Goal: Navigation & Orientation: Find specific page/section

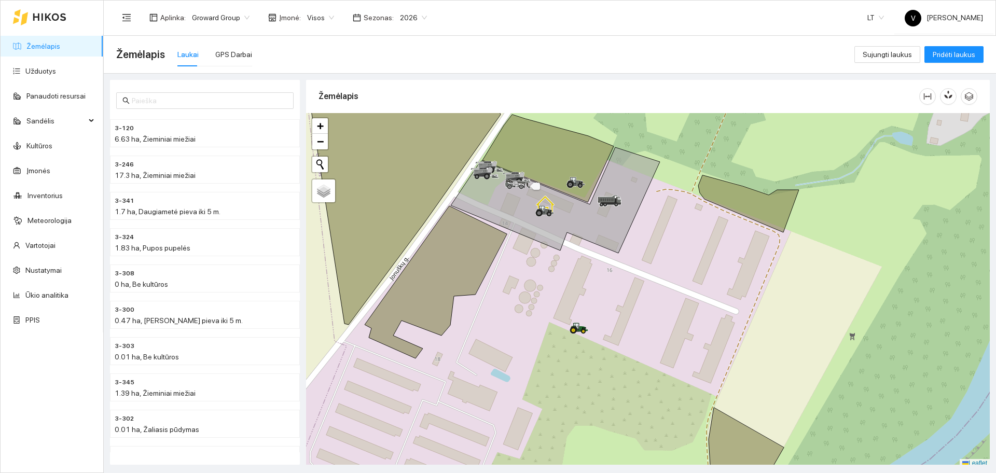
scroll to position [3, 0]
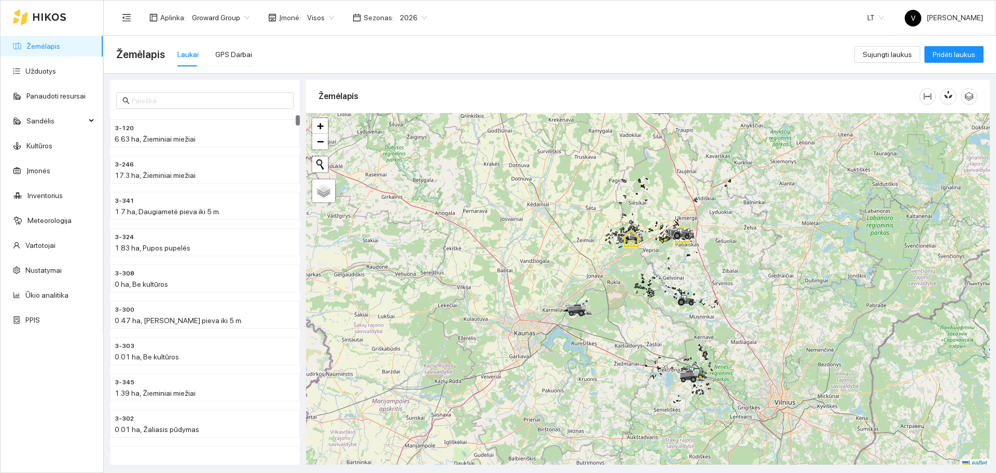
click at [54, 42] on link "Žemėlapis" at bounding box center [43, 46] width 34 height 8
click at [249, 55] on div "Žemėlapis Laukai GPS Darbai" at bounding box center [485, 54] width 738 height 33
click at [246, 55] on div "GPS Darbai" at bounding box center [233, 54] width 37 height 11
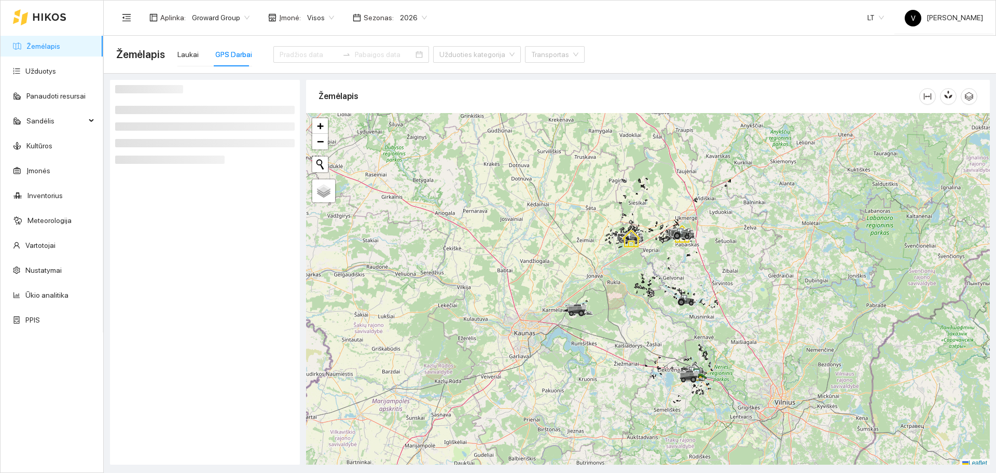
click at [618, 255] on div at bounding box center [648, 290] width 684 height 355
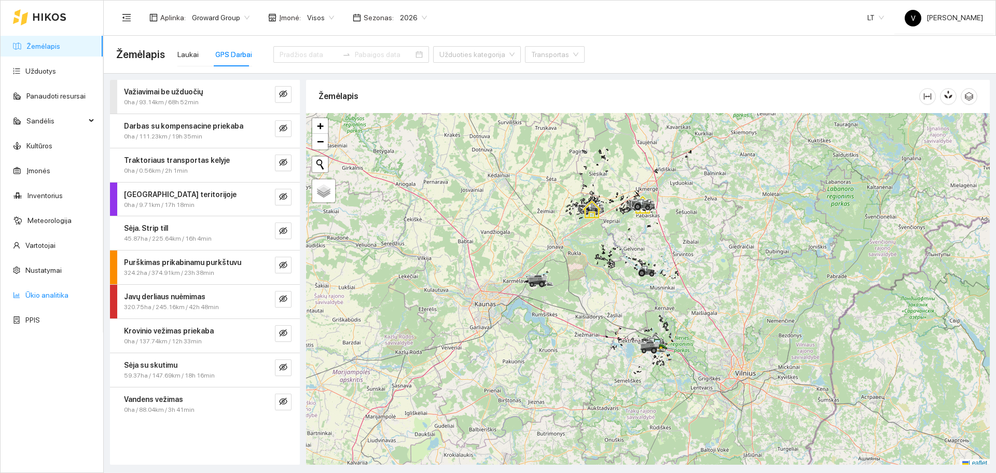
scroll to position [3, 0]
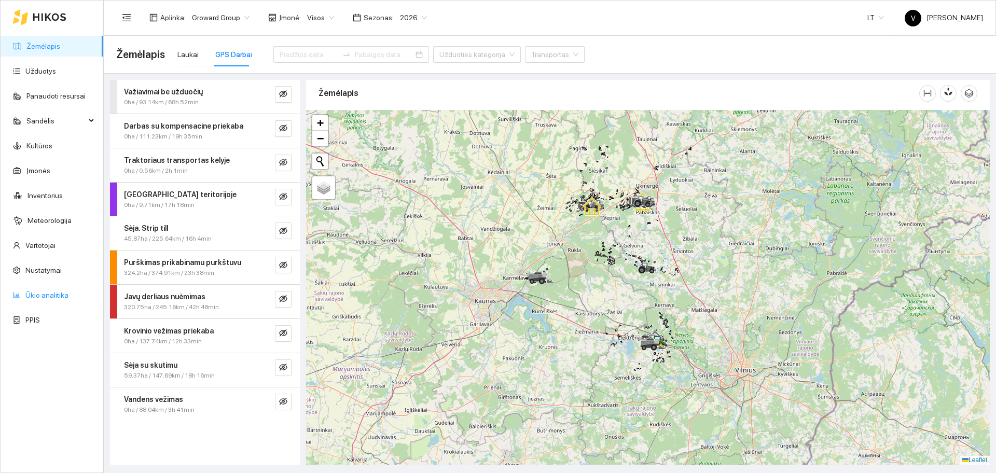
click at [44, 294] on link "Ūkio analitika" at bounding box center [46, 295] width 43 height 8
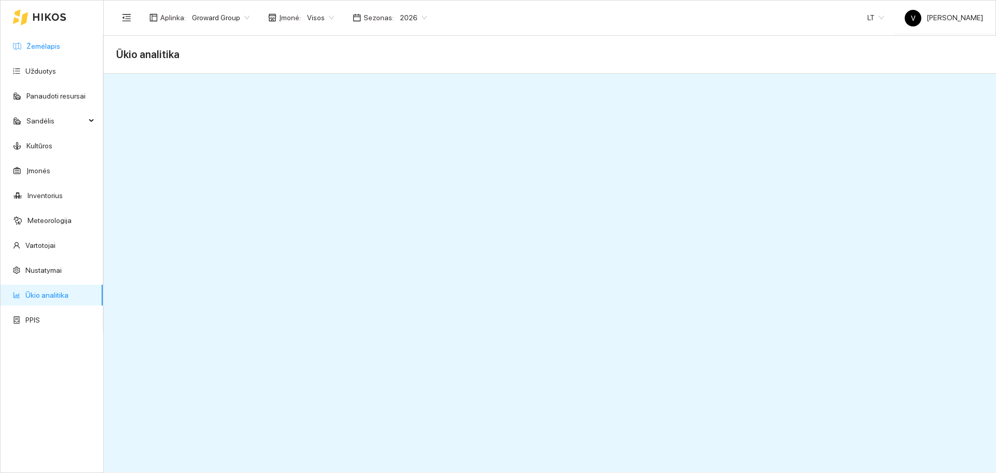
click at [41, 46] on link "Žemėlapis" at bounding box center [43, 46] width 34 height 8
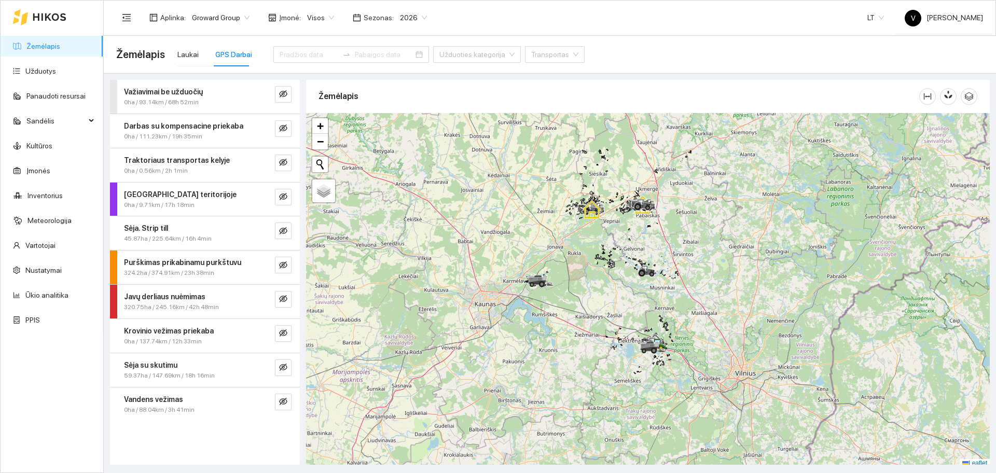
click at [287, 301] on button "button" at bounding box center [283, 299] width 17 height 17
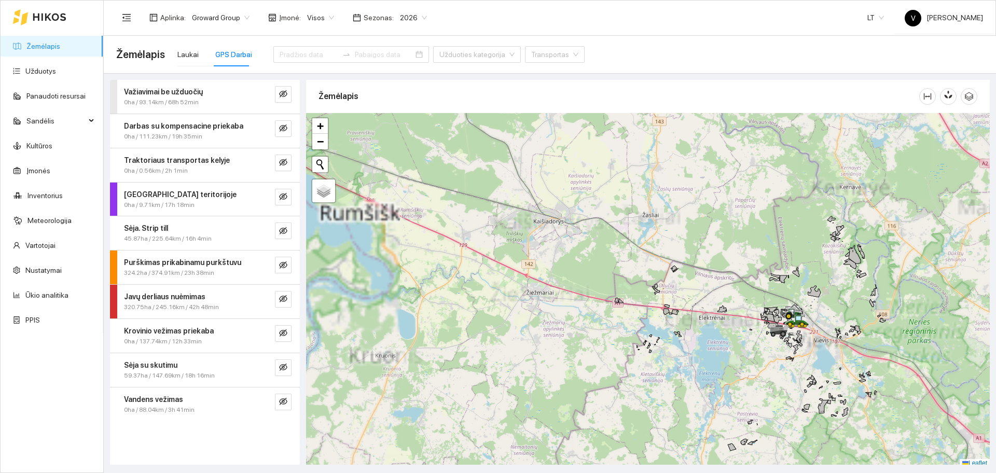
scroll to position [3, 0]
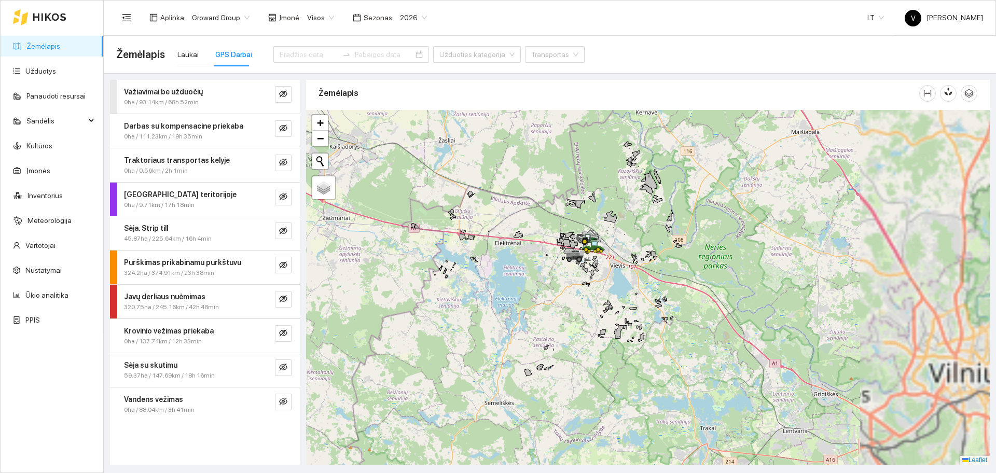
drag, startPoint x: 660, startPoint y: 328, endPoint x: 478, endPoint y: 255, distance: 195.3
click at [454, 255] on div at bounding box center [648, 287] width 684 height 355
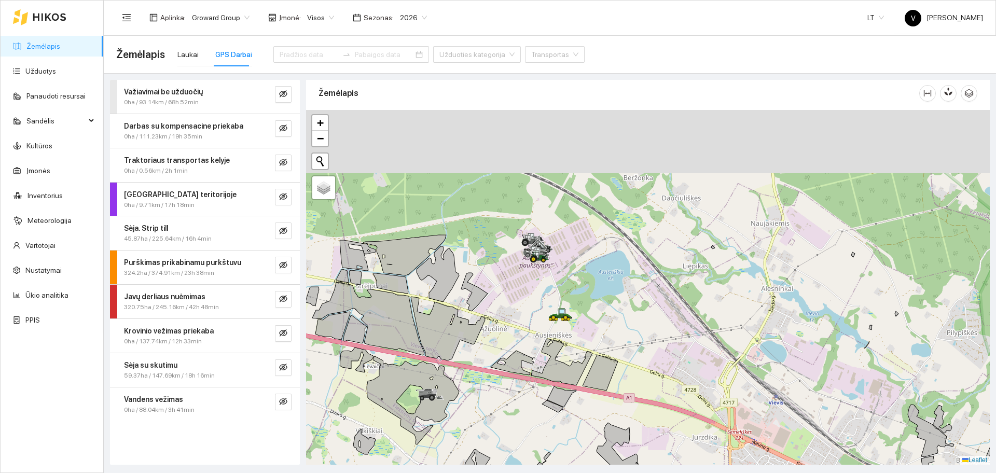
drag, startPoint x: 629, startPoint y: 186, endPoint x: 630, endPoint y: 349, distance: 162.9
click at [630, 349] on div at bounding box center [648, 287] width 684 height 355
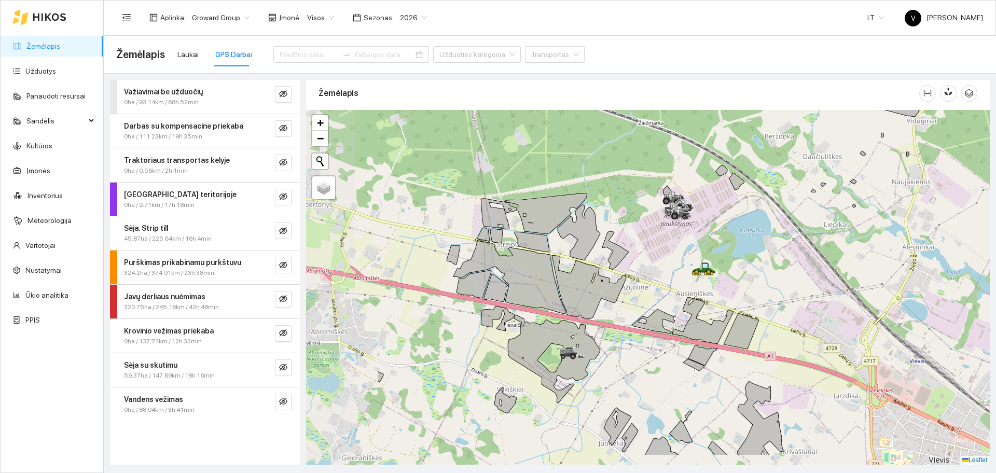
drag, startPoint x: 488, startPoint y: 339, endPoint x: 628, endPoint y: 289, distance: 148.9
click at [630, 291] on div at bounding box center [648, 287] width 684 height 355
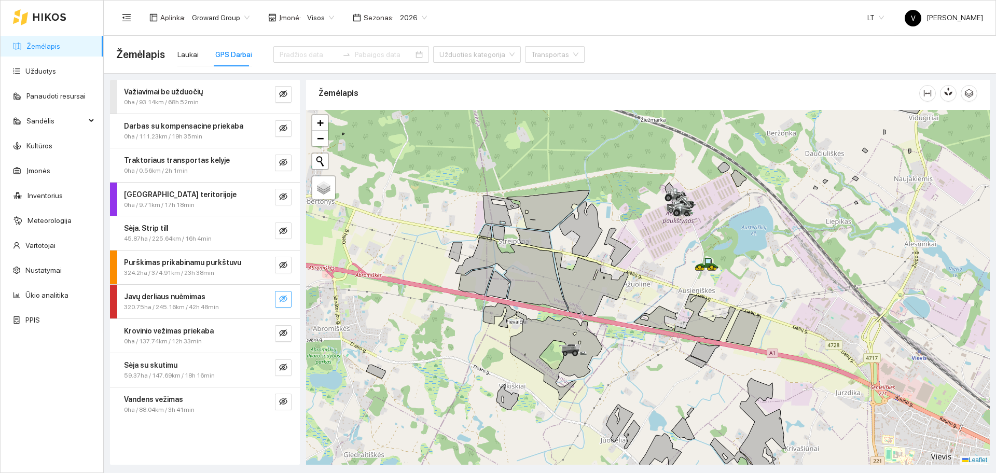
click at [283, 294] on button "button" at bounding box center [283, 299] width 17 height 17
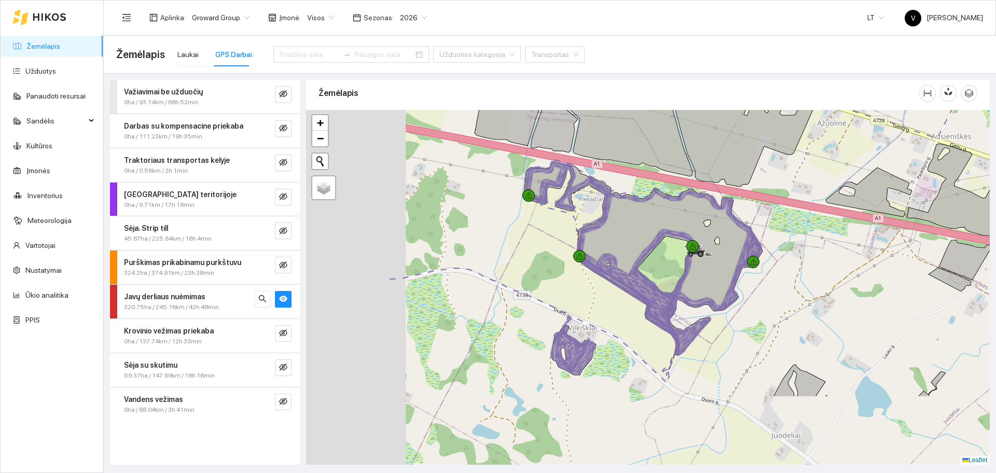
drag, startPoint x: 676, startPoint y: 344, endPoint x: 840, endPoint y: 218, distance: 207.0
click at [840, 218] on div at bounding box center [648, 287] width 684 height 355
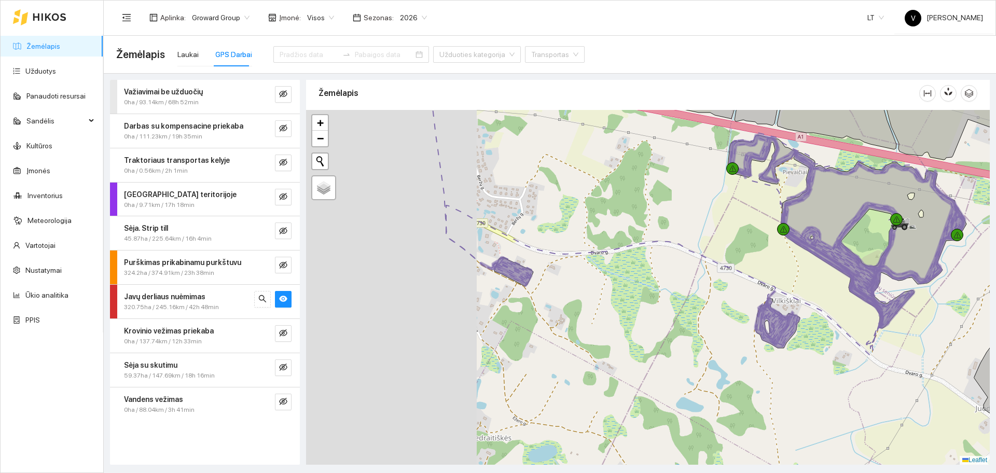
drag, startPoint x: 423, startPoint y: 287, endPoint x: 596, endPoint y: 284, distance: 172.8
click at [596, 286] on div at bounding box center [648, 287] width 684 height 355
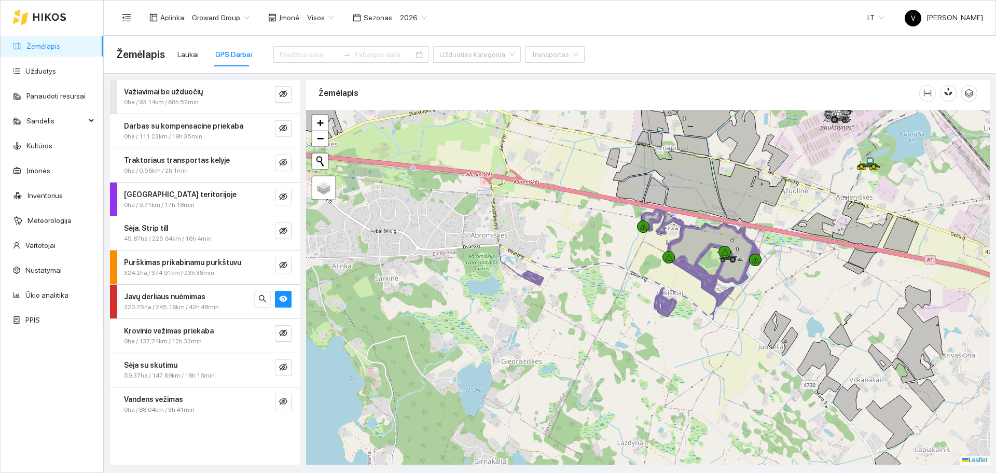
click at [684, 300] on div at bounding box center [648, 287] width 684 height 355
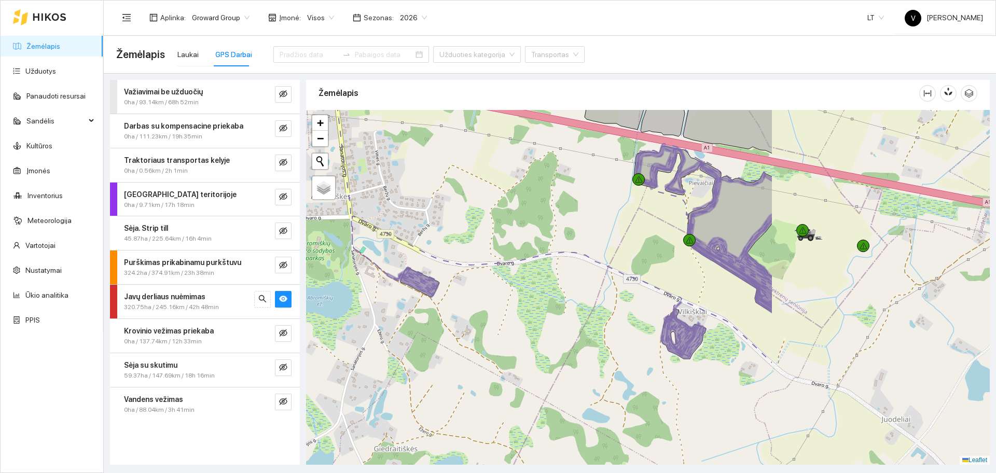
drag, startPoint x: 794, startPoint y: 302, endPoint x: 563, endPoint y: 305, distance: 231.5
click at [563, 305] on div at bounding box center [648, 287] width 684 height 355
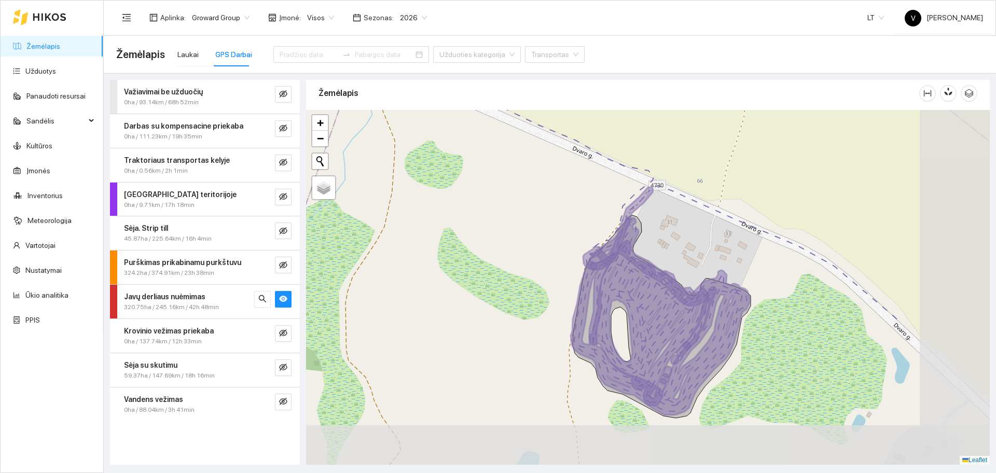
drag, startPoint x: 787, startPoint y: 365, endPoint x: 697, endPoint y: 325, distance: 98.7
click at [679, 321] on icon at bounding box center [645, 324] width 125 height 166
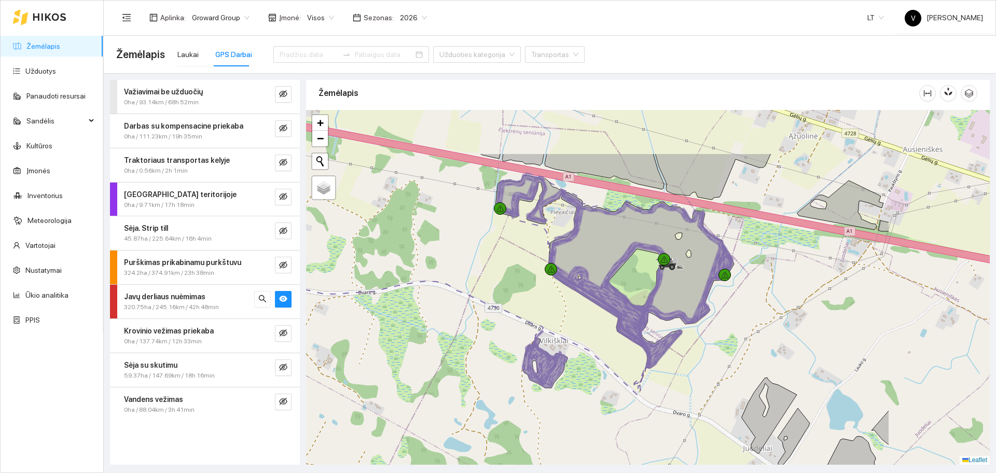
drag, startPoint x: 855, startPoint y: 279, endPoint x: 715, endPoint y: 353, distance: 159.0
click at [715, 353] on div at bounding box center [648, 287] width 684 height 355
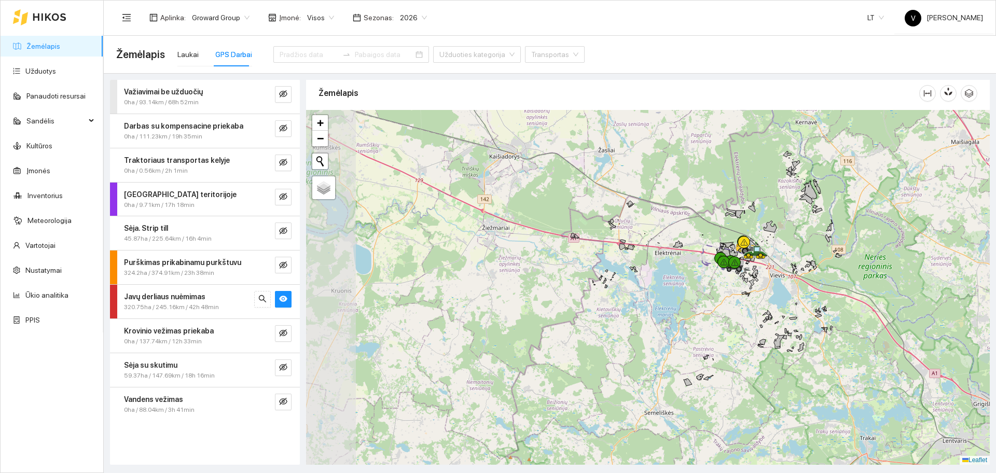
drag, startPoint x: 531, startPoint y: 262, endPoint x: 618, endPoint y: 245, distance: 88.7
click at [670, 246] on div at bounding box center [648, 287] width 684 height 355
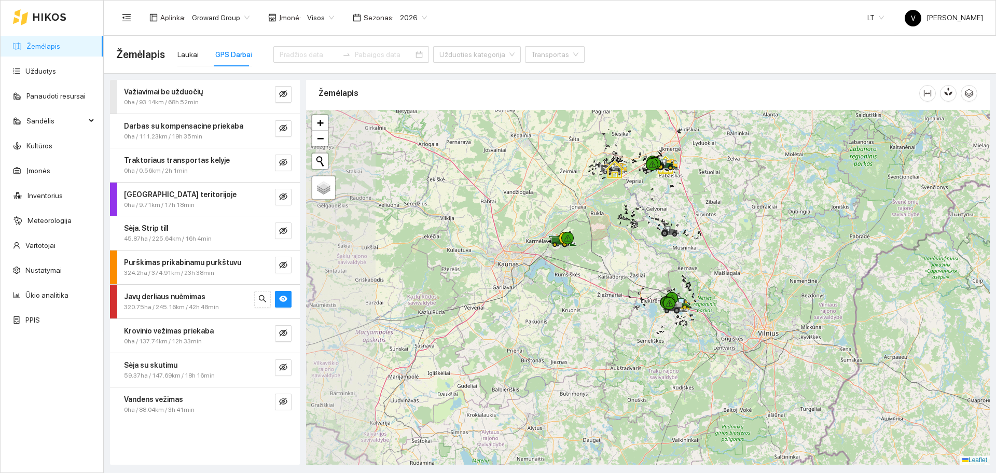
drag, startPoint x: 517, startPoint y: 243, endPoint x: 604, endPoint y: 328, distance: 120.7
click at [604, 328] on div at bounding box center [648, 287] width 684 height 355
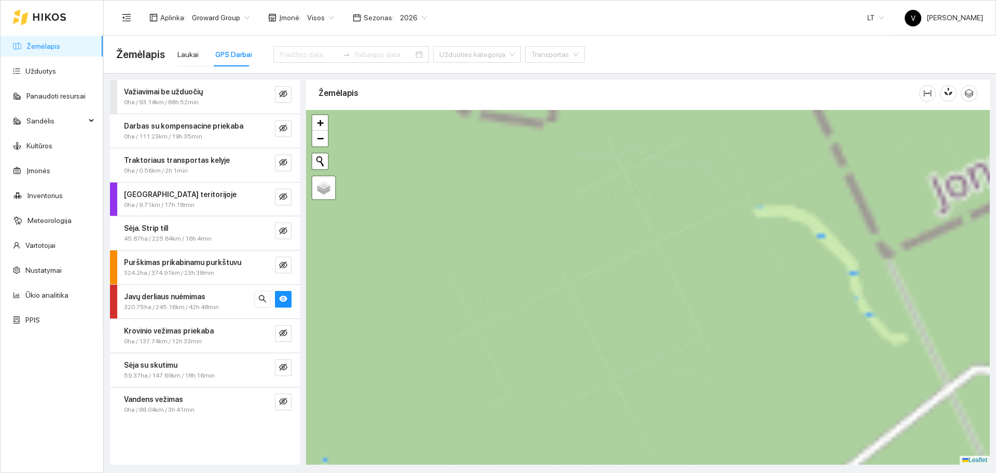
drag, startPoint x: 527, startPoint y: 231, endPoint x: 599, endPoint y: 345, distance: 134.3
click at [600, 356] on div at bounding box center [648, 287] width 684 height 355
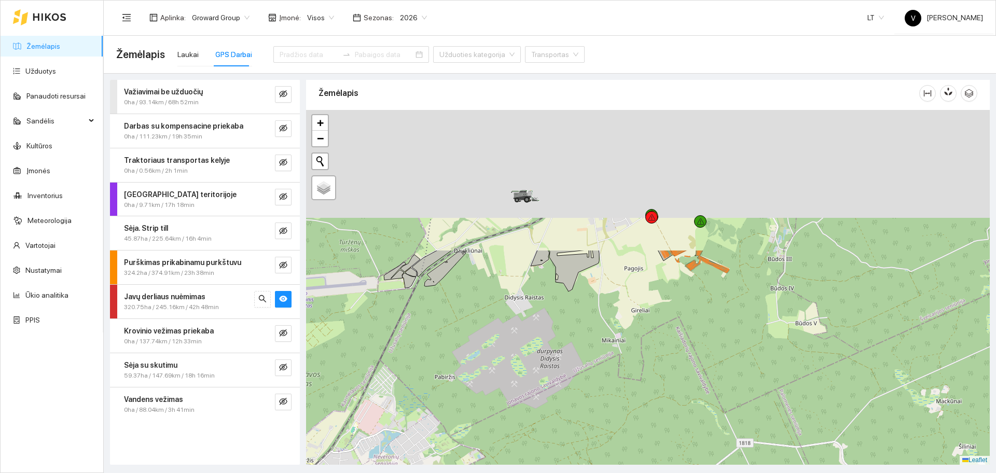
drag, startPoint x: 520, startPoint y: 193, endPoint x: 610, endPoint y: 374, distance: 202.4
click at [610, 374] on div at bounding box center [648, 287] width 684 height 355
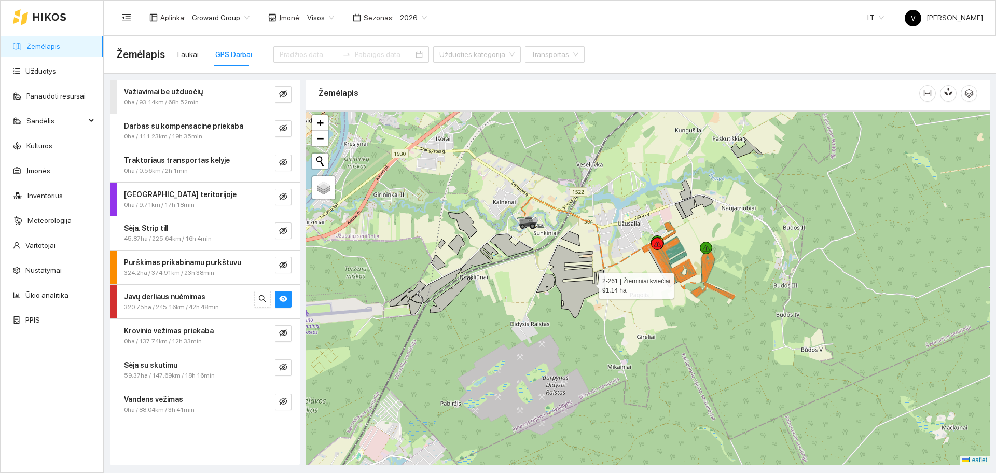
drag, startPoint x: 588, startPoint y: 275, endPoint x: 588, endPoint y: 286, distance: 11.9
click at [588, 286] on icon at bounding box center [577, 281] width 56 height 73
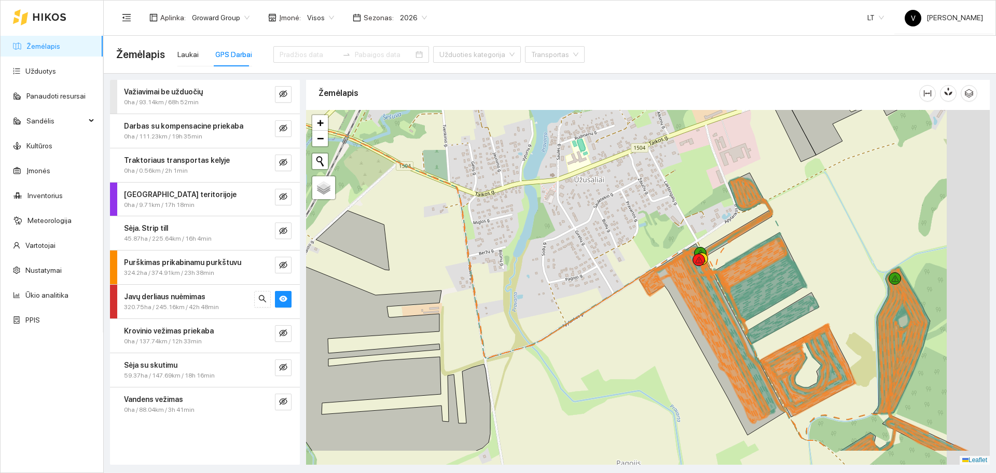
drag, startPoint x: 651, startPoint y: 345, endPoint x: 600, endPoint y: 291, distance: 74.2
click at [600, 292] on div at bounding box center [648, 287] width 684 height 355
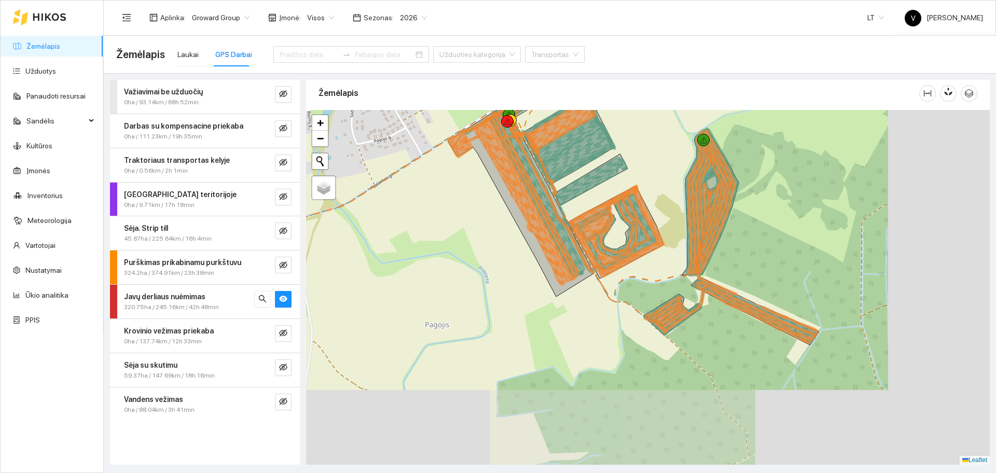
drag, startPoint x: 760, startPoint y: 242, endPoint x: 630, endPoint y: 180, distance: 143.7
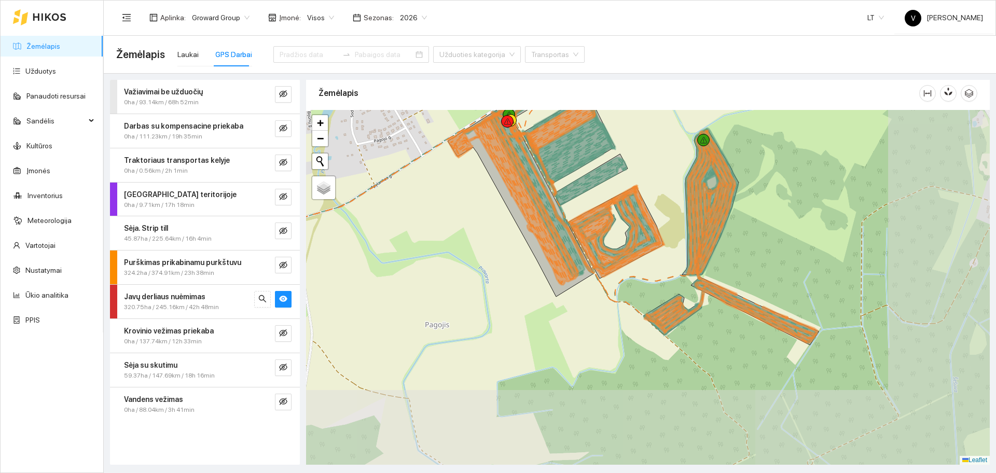
click at [630, 180] on div at bounding box center [648, 287] width 684 height 355
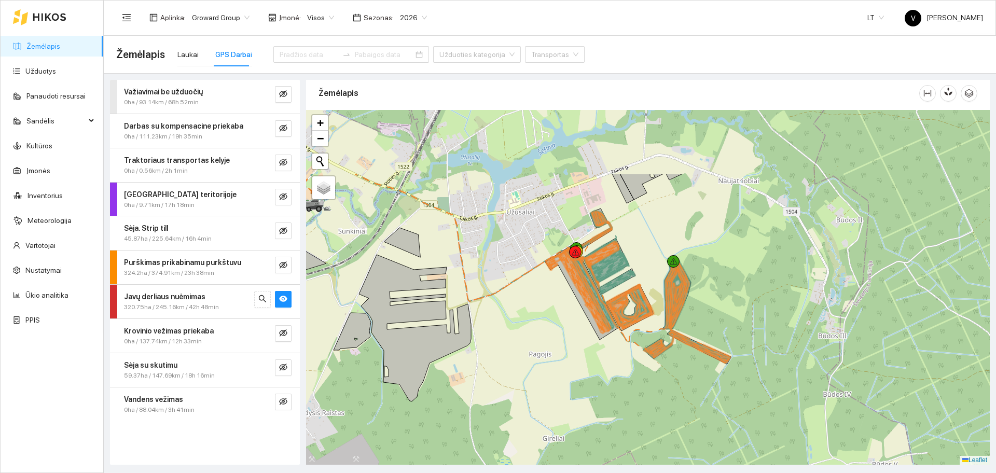
drag, startPoint x: 653, startPoint y: 228, endPoint x: 662, endPoint y: 267, distance: 40.4
click at [662, 267] on div at bounding box center [648, 287] width 684 height 355
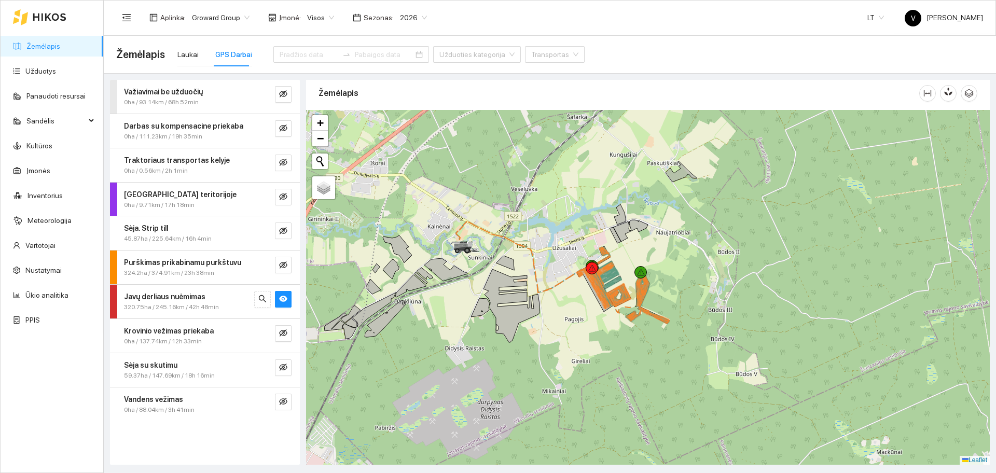
drag, startPoint x: 651, startPoint y: 229, endPoint x: 634, endPoint y: 252, distance: 28.7
click at [634, 252] on div at bounding box center [648, 287] width 684 height 355
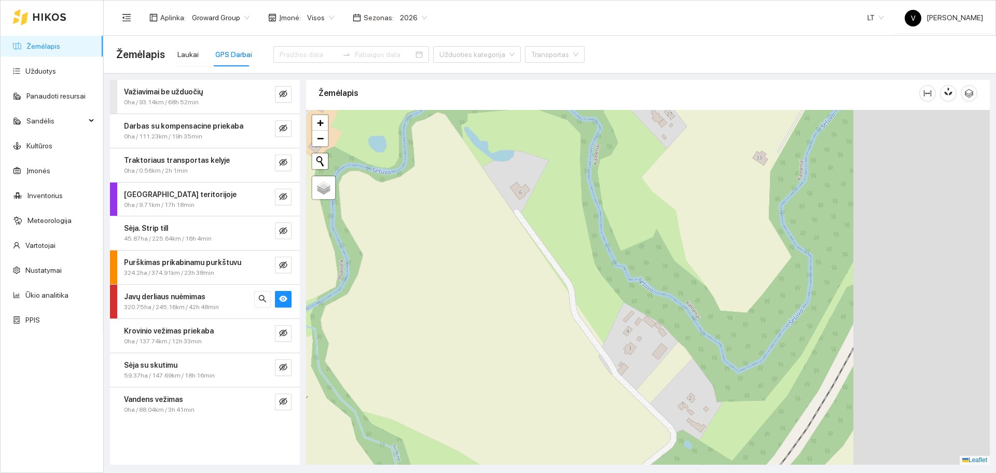
drag, startPoint x: 582, startPoint y: 268, endPoint x: 473, endPoint y: 267, distance: 109.5
click at [473, 267] on div at bounding box center [648, 287] width 684 height 355
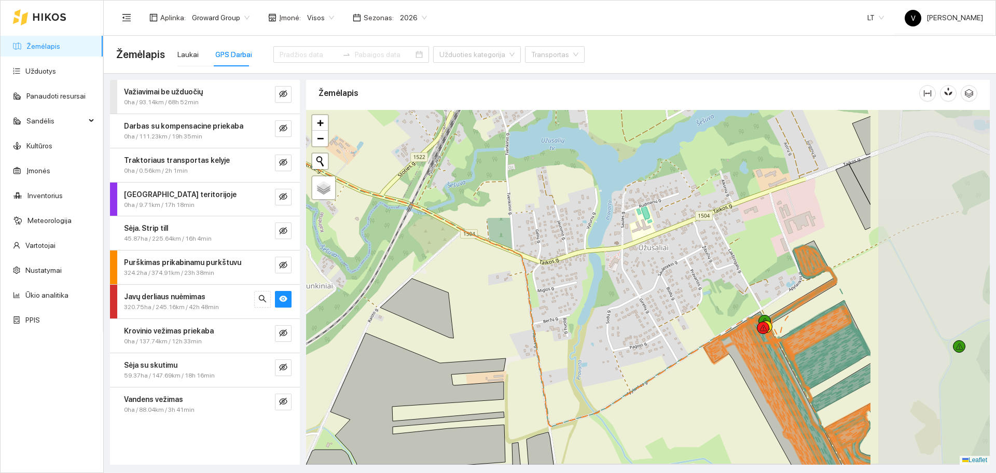
drag, startPoint x: 643, startPoint y: 281, endPoint x: 450, endPoint y: 236, distance: 197.9
click at [450, 236] on div at bounding box center [648, 287] width 684 height 355
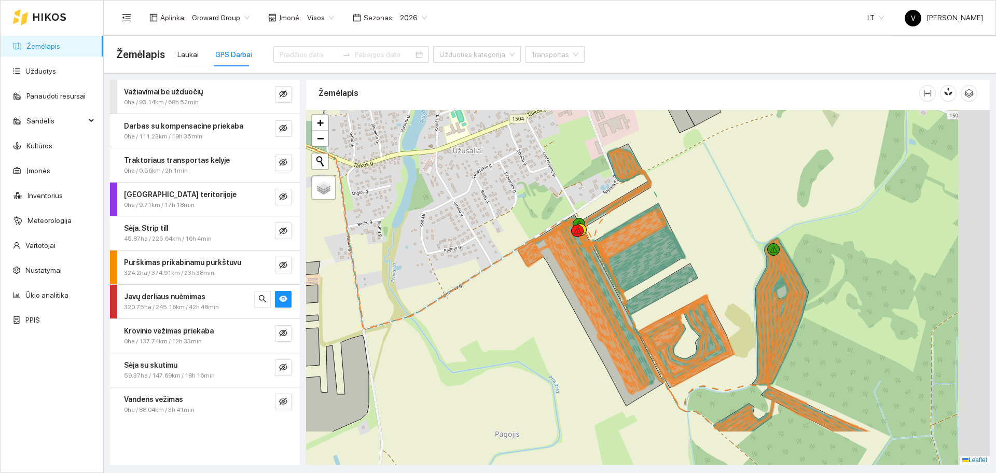
drag, startPoint x: 553, startPoint y: 214, endPoint x: 509, endPoint y: 211, distance: 43.7
click at [512, 193] on div at bounding box center [648, 287] width 684 height 355
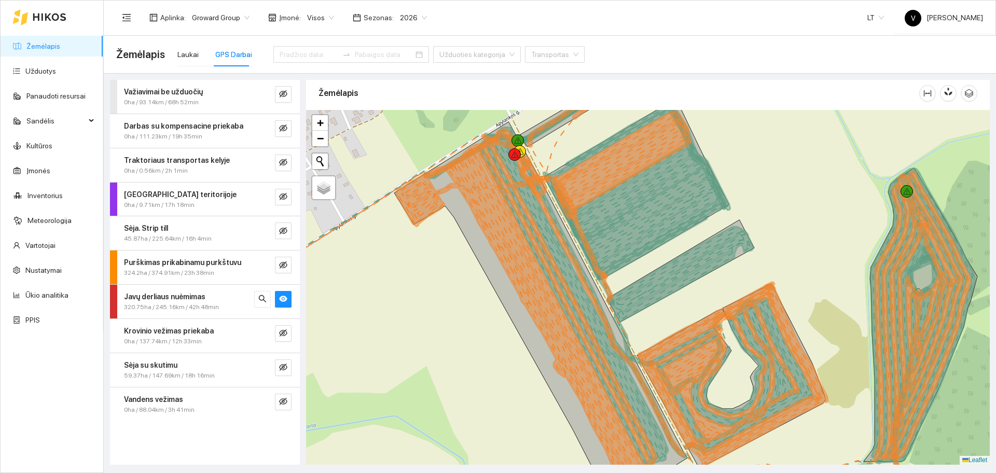
drag, startPoint x: 764, startPoint y: 244, endPoint x: 700, endPoint y: 253, distance: 65.4
click at [700, 253] on icon at bounding box center [681, 294] width 144 height 134
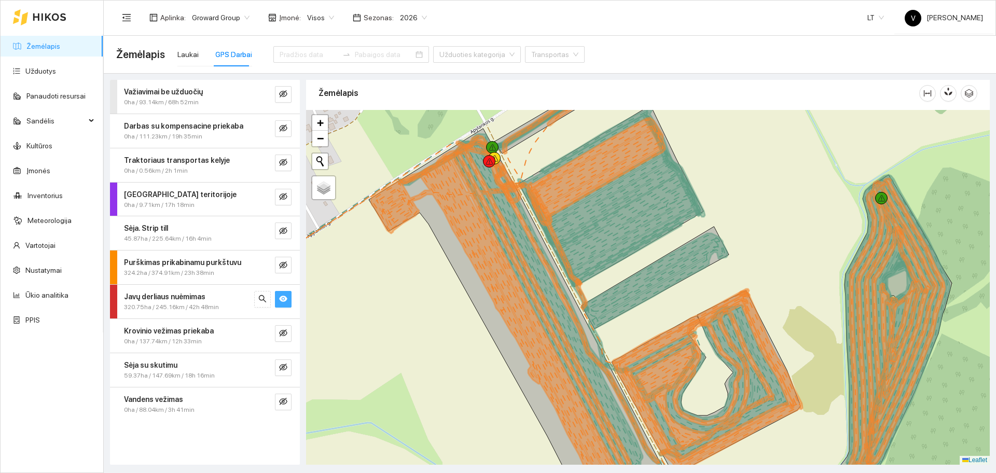
click at [283, 296] on icon "eye" at bounding box center [283, 299] width 8 height 6
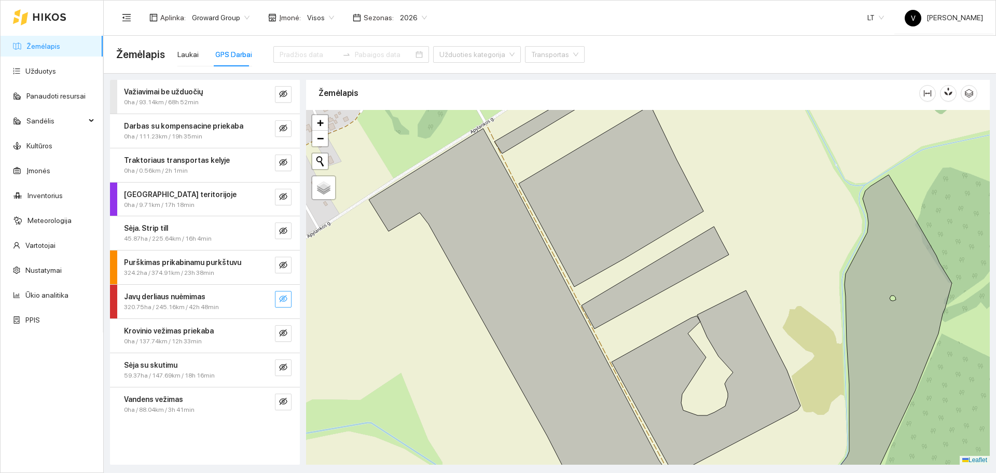
click at [283, 296] on icon "eye-invisible" at bounding box center [283, 298] width 8 height 7
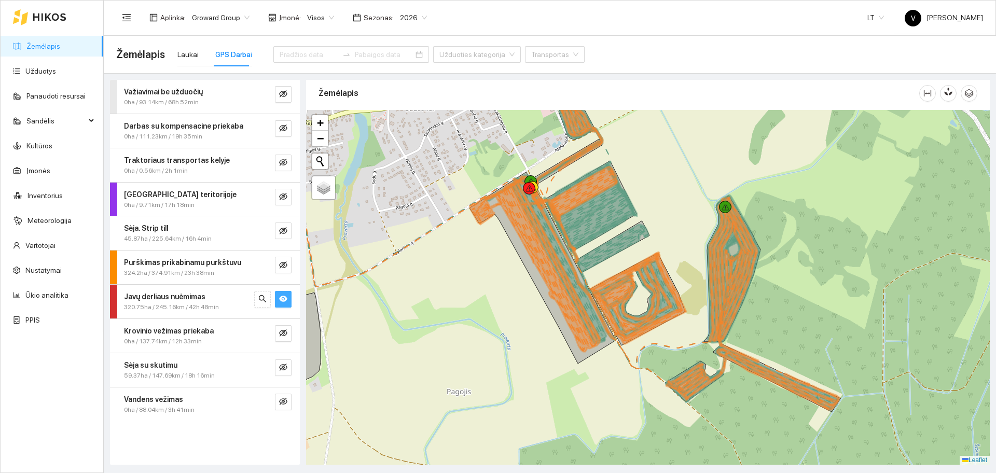
drag, startPoint x: 626, startPoint y: 300, endPoint x: 585, endPoint y: 293, distance: 41.0
click at [585, 293] on icon at bounding box center [575, 269] width 79 height 141
click at [283, 297] on icon "eye" at bounding box center [283, 299] width 8 height 6
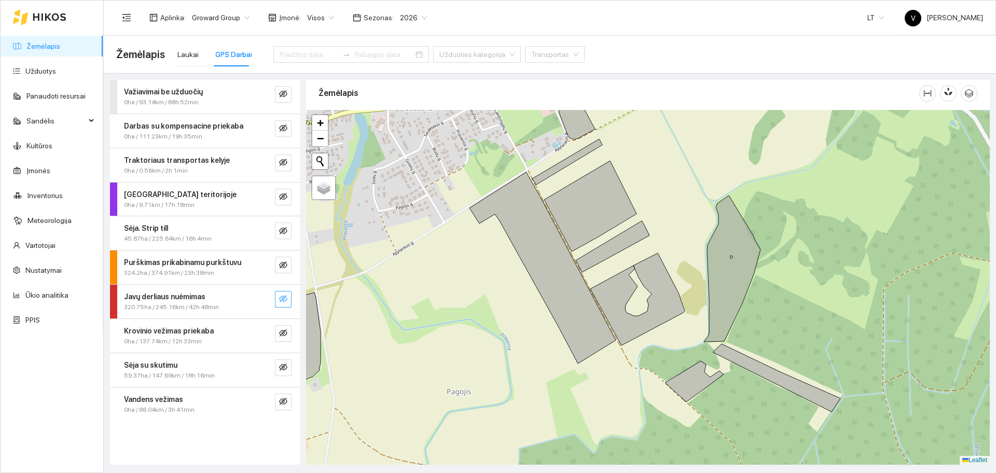
click at [286, 297] on icon "eye-invisible" at bounding box center [283, 298] width 8 height 7
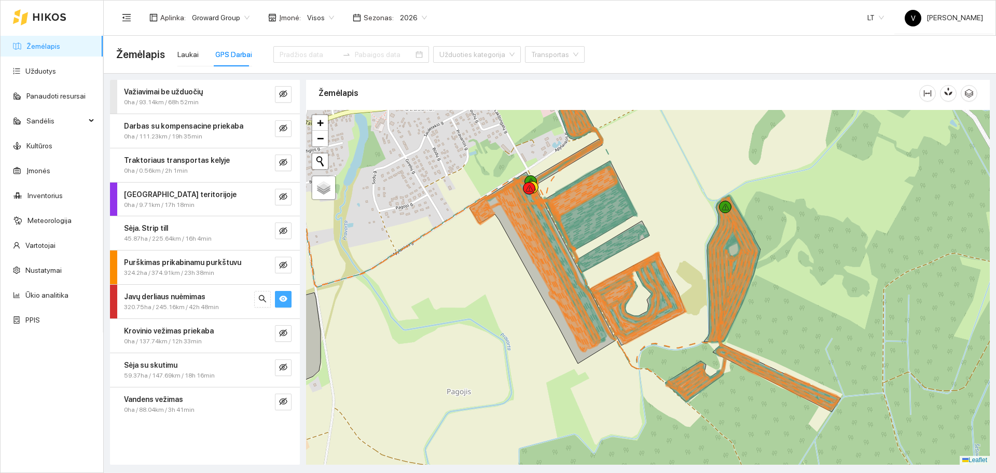
click at [286, 297] on icon "eye" at bounding box center [283, 299] width 8 height 6
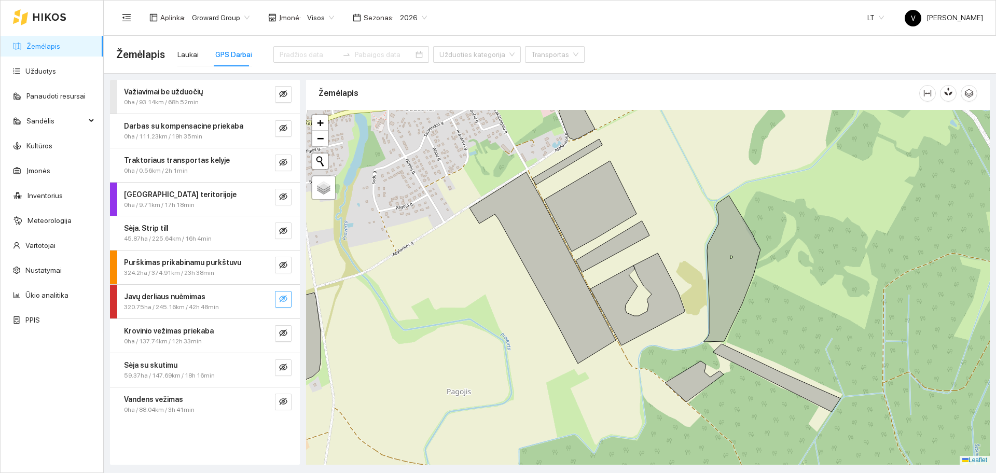
click at [287, 299] on icon "eye-invisible" at bounding box center [283, 298] width 8 height 7
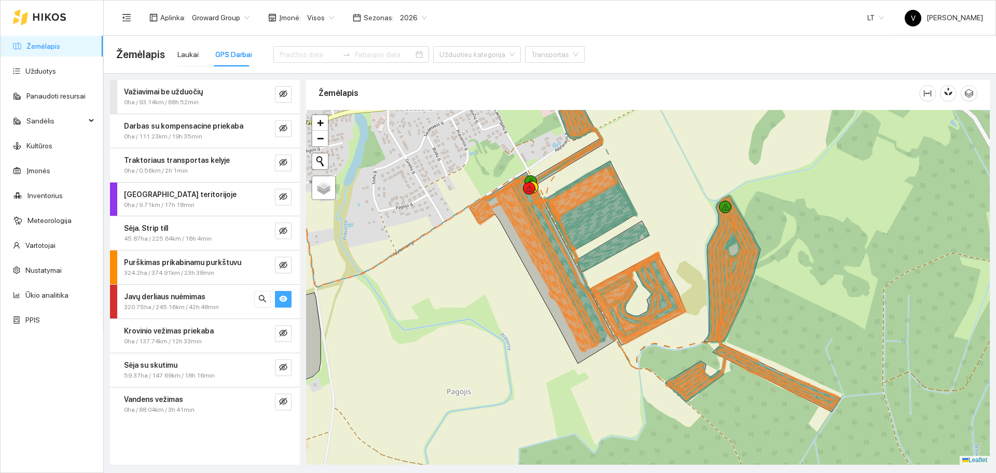
click at [287, 299] on icon "eye" at bounding box center [283, 299] width 8 height 6
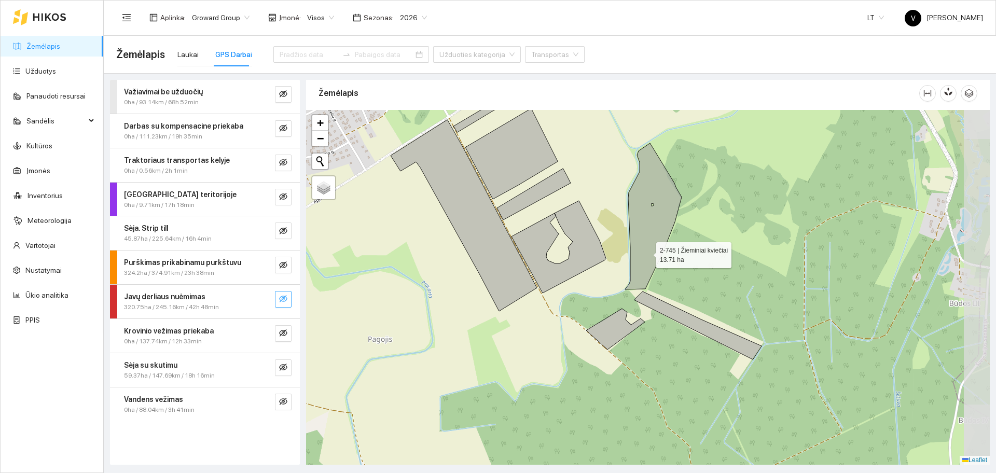
drag, startPoint x: 667, startPoint y: 269, endPoint x: 648, endPoint y: 253, distance: 25.4
click at [648, 253] on icon at bounding box center [653, 216] width 57 height 146
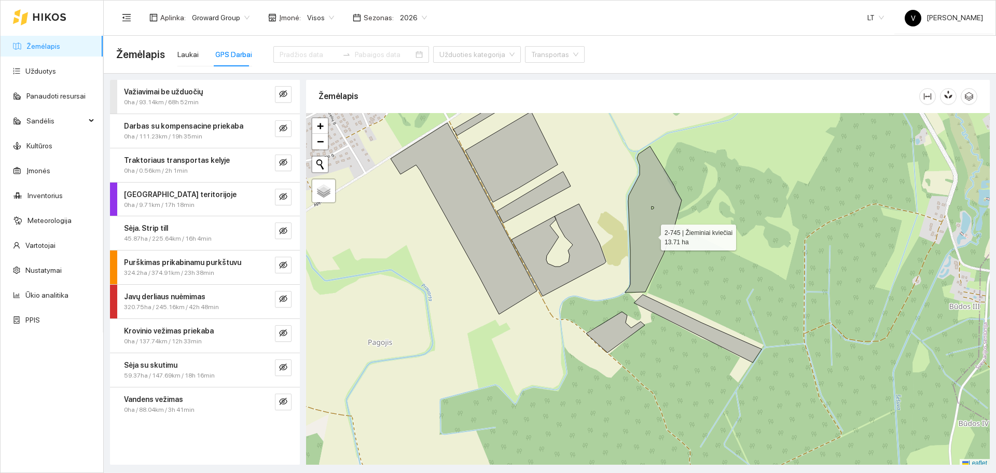
scroll to position [3, 0]
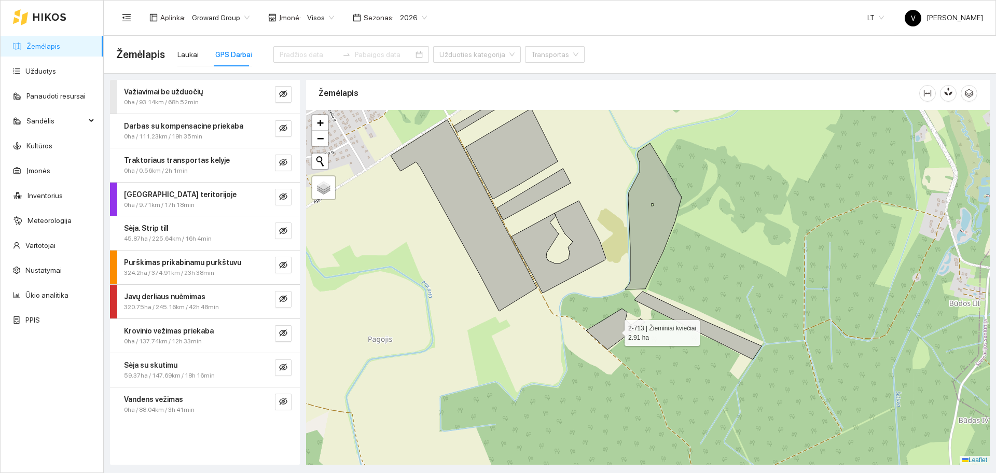
click at [615, 331] on icon at bounding box center [615, 329] width 59 height 41
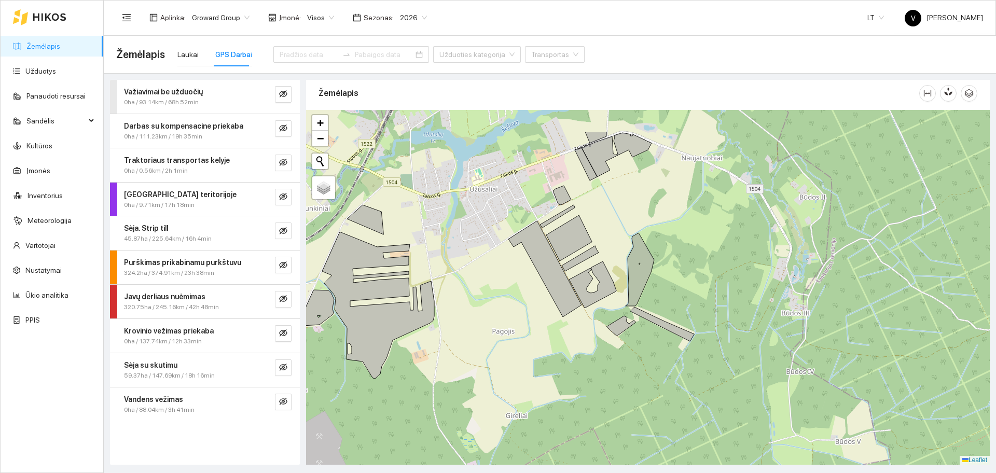
drag, startPoint x: 715, startPoint y: 204, endPoint x: 692, endPoint y: 262, distance: 62.0
click at [692, 262] on div at bounding box center [648, 287] width 684 height 355
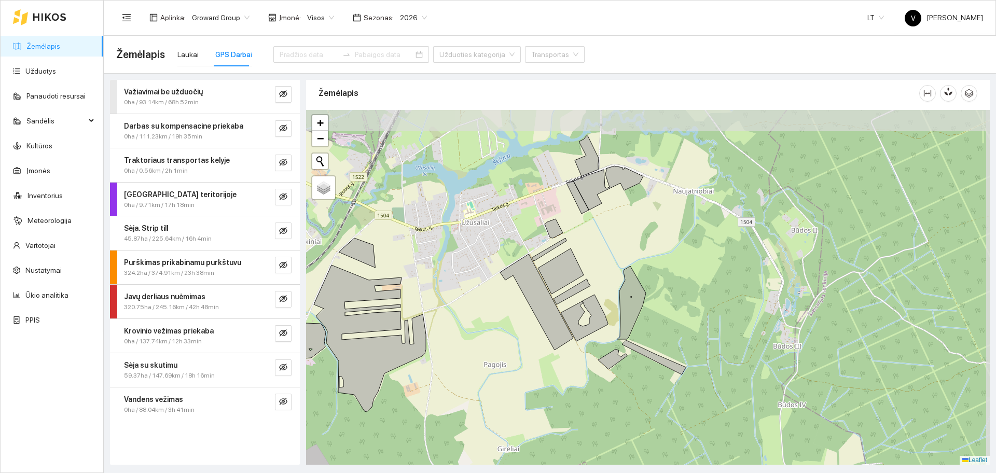
drag, startPoint x: 502, startPoint y: 158, endPoint x: 492, endPoint y: 198, distance: 40.5
click at [492, 198] on div at bounding box center [648, 287] width 684 height 355
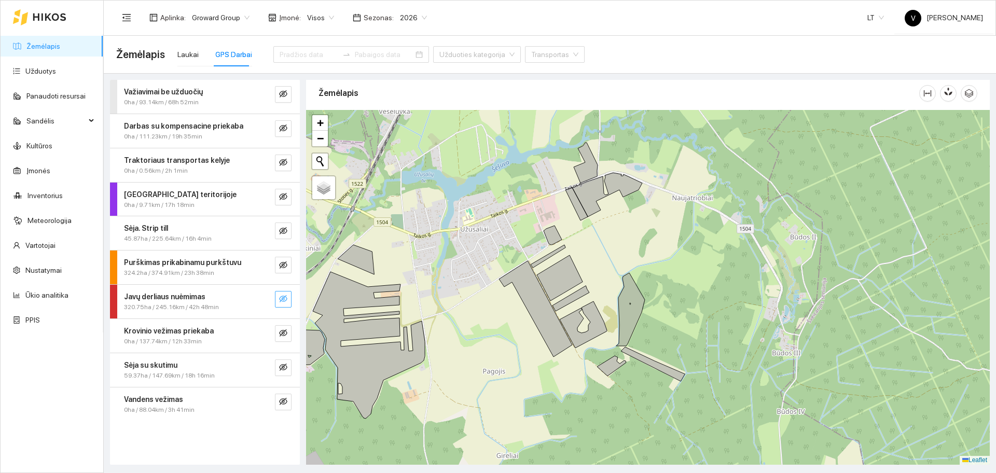
click at [283, 297] on icon "eye-invisible" at bounding box center [283, 299] width 8 height 8
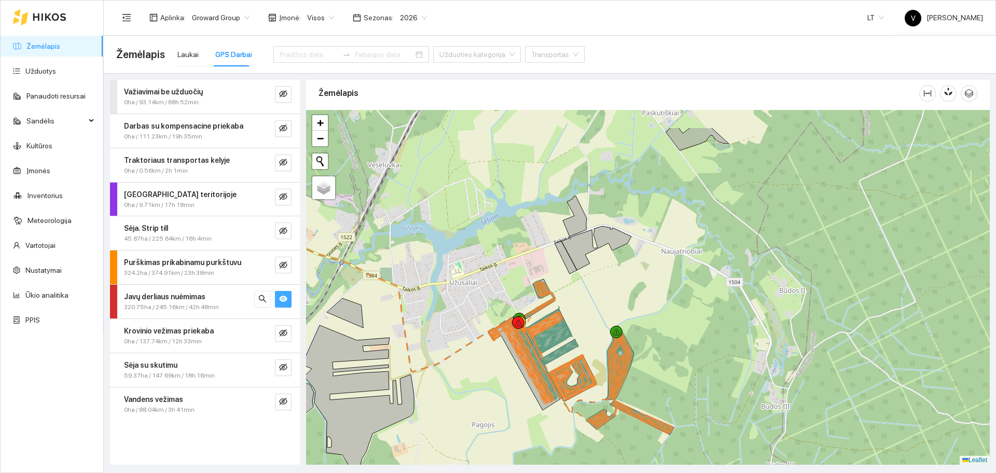
drag, startPoint x: 651, startPoint y: 282, endPoint x: 643, endPoint y: 312, distance: 31.0
click at [643, 327] on div at bounding box center [648, 287] width 684 height 355
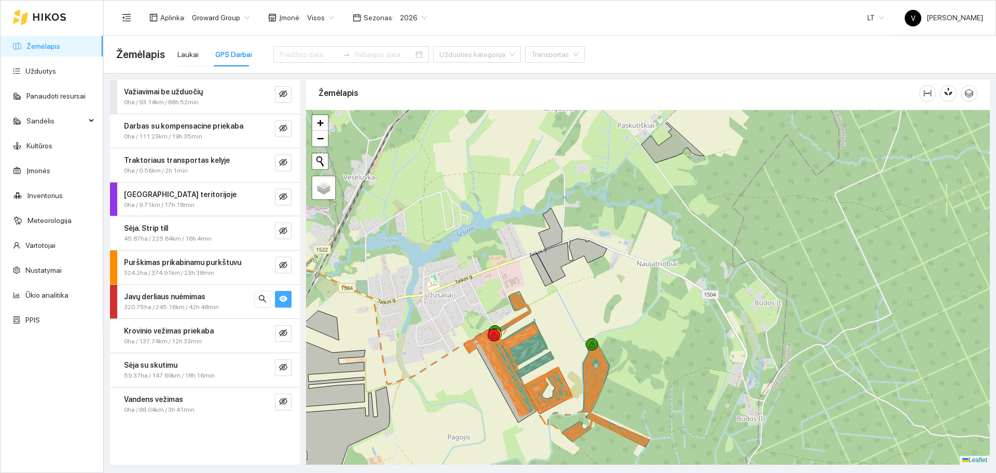
drag, startPoint x: 714, startPoint y: 263, endPoint x: 694, endPoint y: 244, distance: 27.5
click at [694, 244] on div at bounding box center [648, 287] width 684 height 355
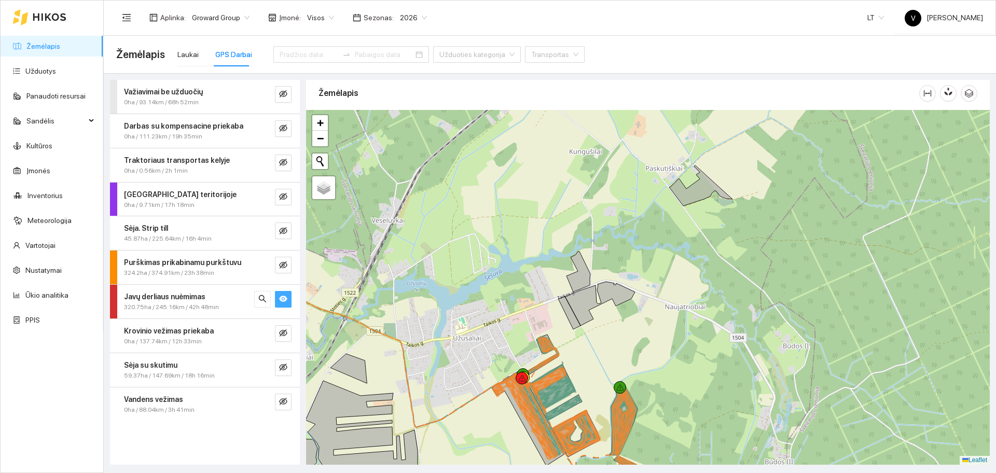
drag, startPoint x: 659, startPoint y: 231, endPoint x: 686, endPoint y: 273, distance: 49.9
click at [693, 278] on div at bounding box center [648, 287] width 684 height 355
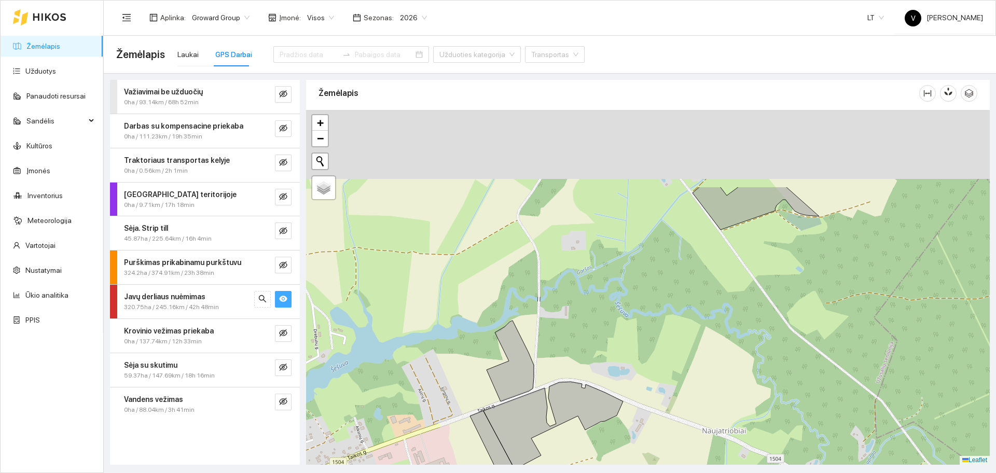
drag, startPoint x: 760, startPoint y: 199, endPoint x: 720, endPoint y: 312, distance: 119.8
click at [720, 312] on div at bounding box center [648, 287] width 684 height 355
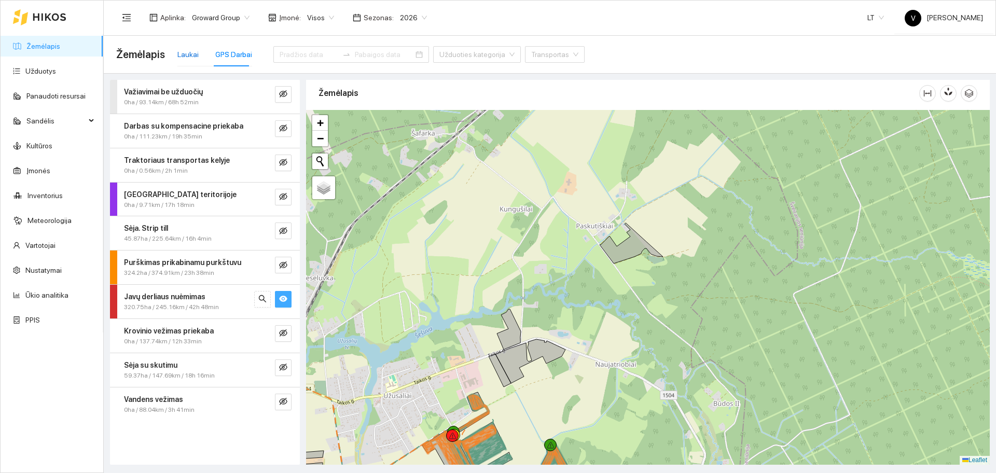
click at [184, 54] on div "Laukai" at bounding box center [187, 54] width 21 height 11
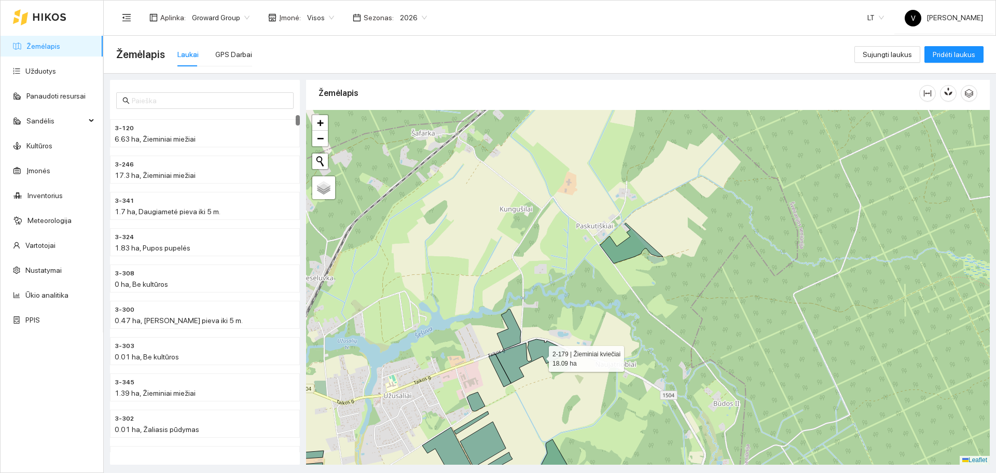
click at [540, 357] on icon at bounding box center [527, 363] width 77 height 48
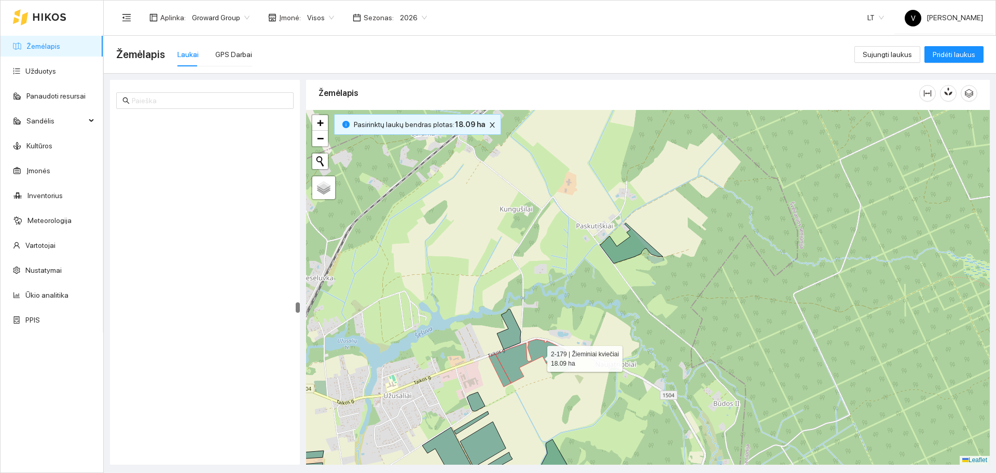
scroll to position [10614, 0]
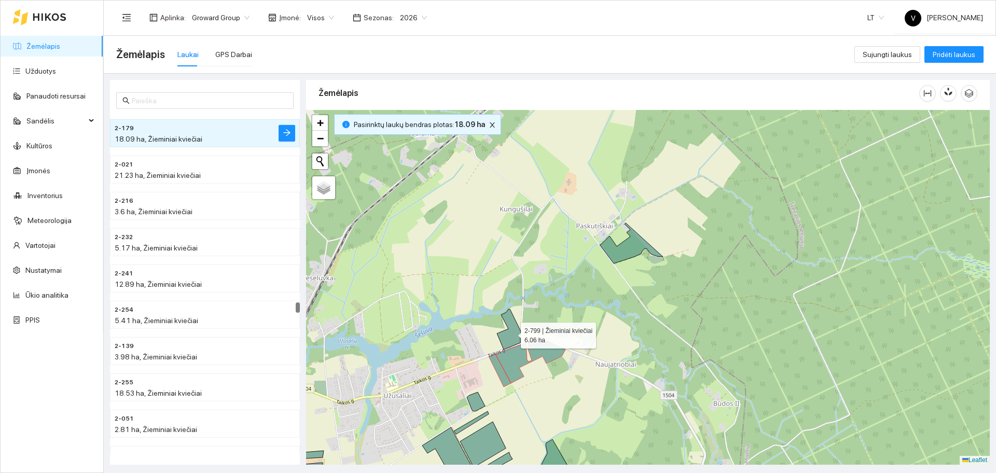
click at [512, 333] on icon at bounding box center [509, 329] width 24 height 40
click at [634, 243] on icon at bounding box center [631, 243] width 63 height 40
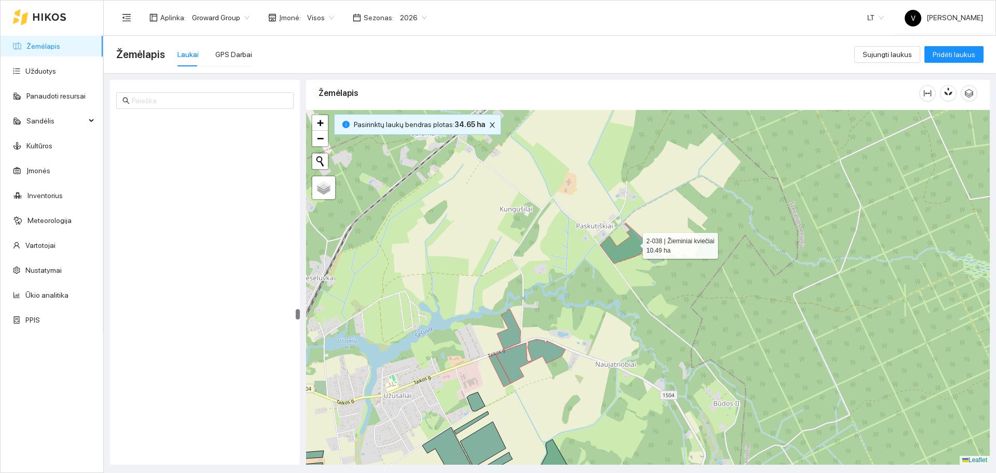
scroll to position [10977, 0]
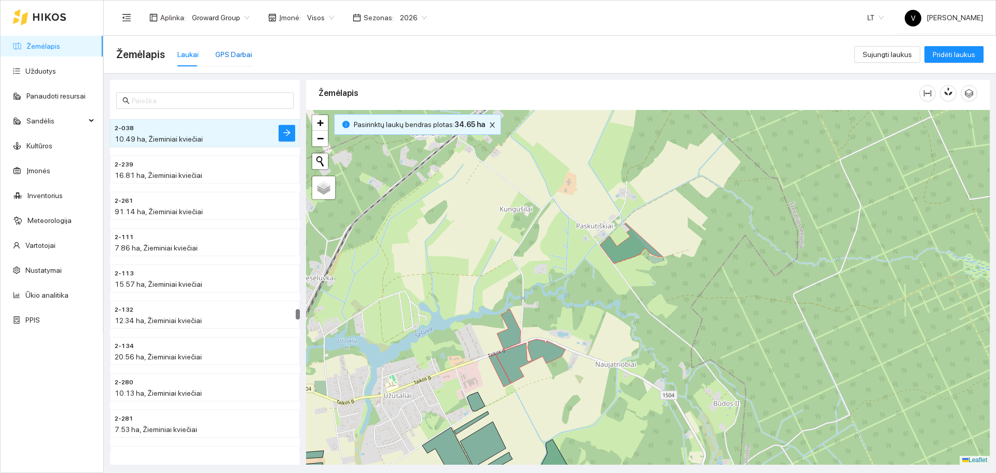
click at [230, 56] on div "GPS Darbai" at bounding box center [233, 54] width 37 height 11
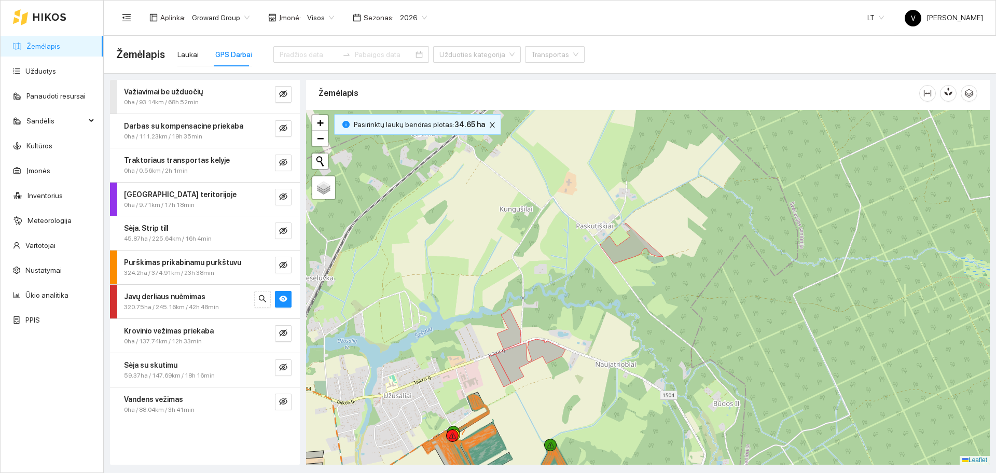
click at [541, 241] on div at bounding box center [648, 287] width 684 height 355
click at [489, 128] on icon "close" at bounding box center [492, 124] width 7 height 7
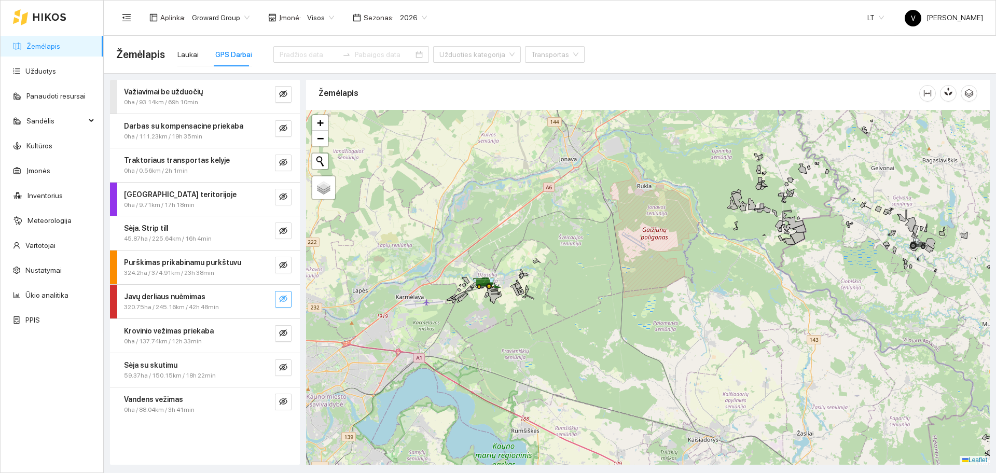
click at [288, 294] on button "button" at bounding box center [283, 299] width 17 height 17
drag, startPoint x: 551, startPoint y: 228, endPoint x: 525, endPoint y: 313, distance: 88.8
click at [525, 312] on div at bounding box center [648, 287] width 684 height 355
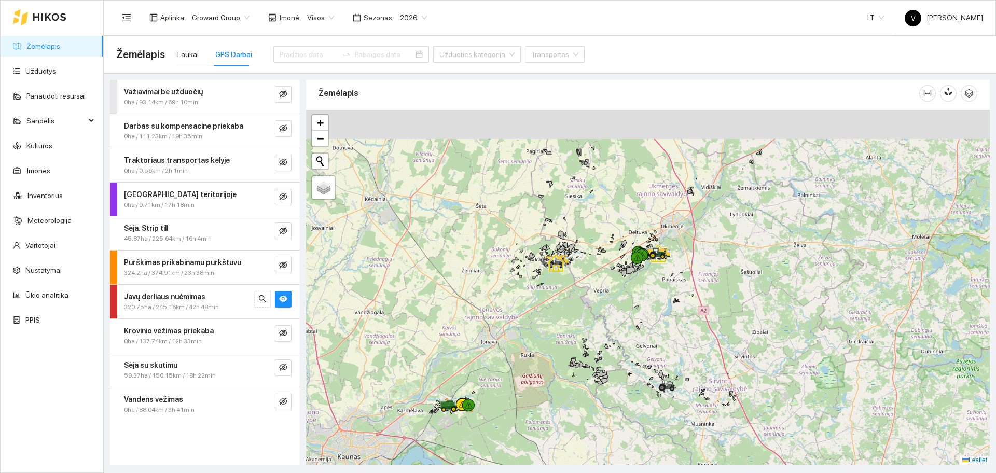
drag, startPoint x: 652, startPoint y: 251, endPoint x: 604, endPoint y: 317, distance: 82.4
click at [604, 317] on div at bounding box center [648, 287] width 684 height 355
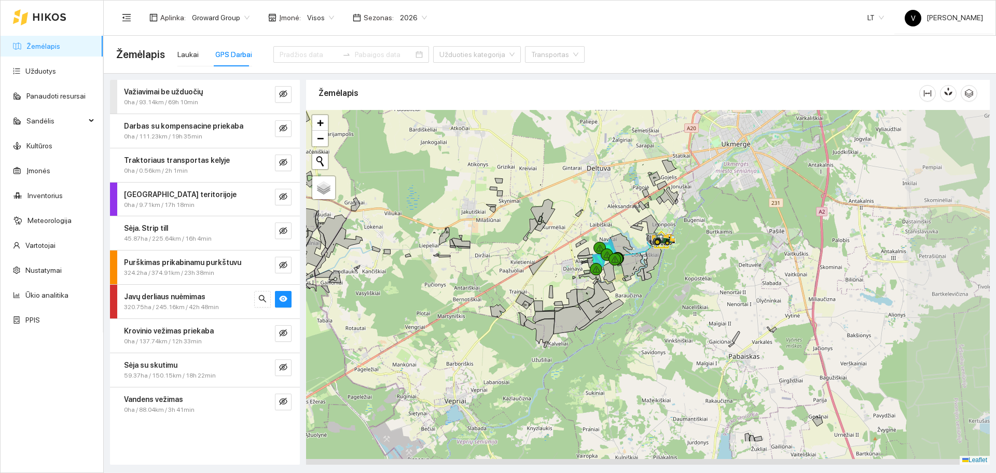
drag, startPoint x: 687, startPoint y: 295, endPoint x: 563, endPoint y: 236, distance: 136.9
click at [563, 236] on div at bounding box center [648, 287] width 684 height 355
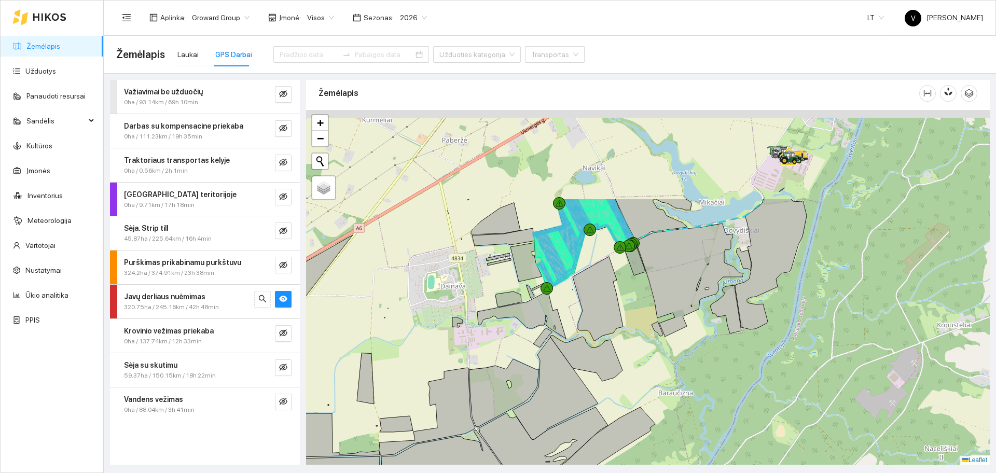
drag, startPoint x: 641, startPoint y: 250, endPoint x: 537, endPoint y: 377, distance: 164.1
click at [551, 377] on icon at bounding box center [587, 358] width 72 height 46
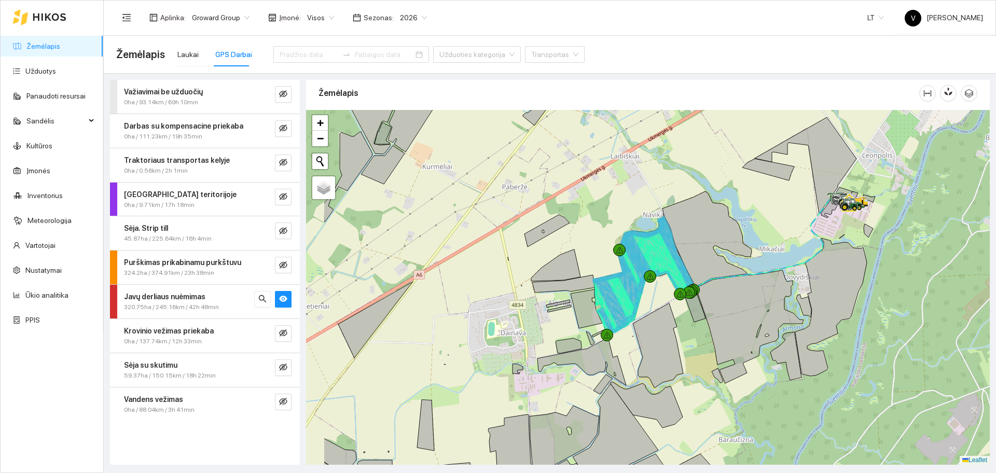
drag, startPoint x: 721, startPoint y: 238, endPoint x: 805, endPoint y: 254, distance: 85.1
click at [811, 254] on div at bounding box center [648, 287] width 684 height 355
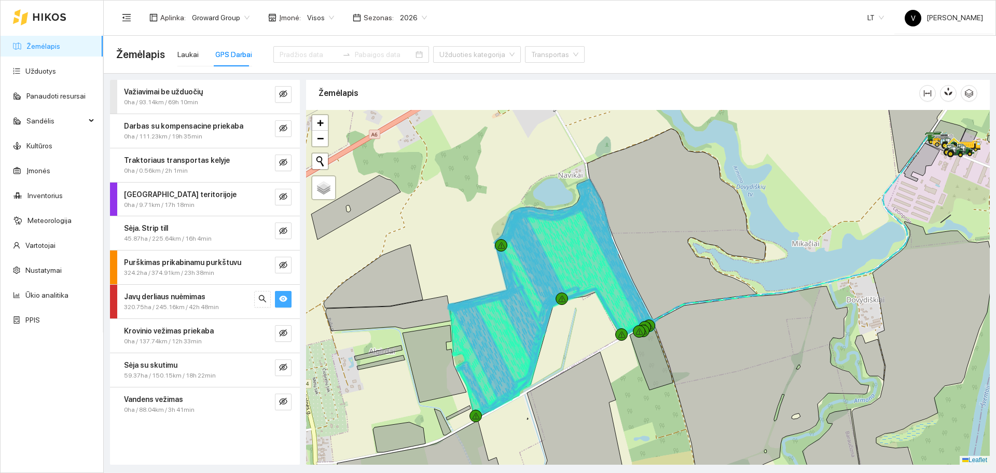
click at [287, 301] on icon "eye" at bounding box center [283, 299] width 8 height 8
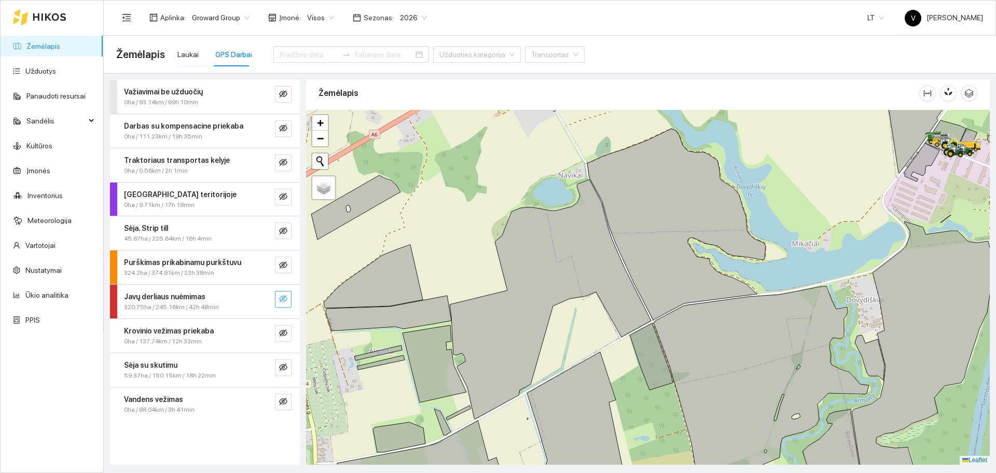
click at [287, 299] on icon "eye-invisible" at bounding box center [283, 298] width 8 height 7
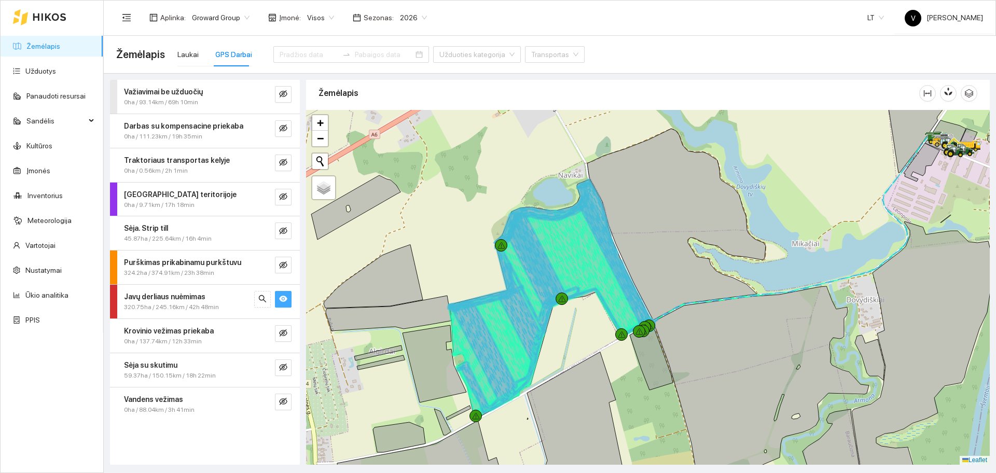
click at [287, 299] on icon "eye" at bounding box center [283, 299] width 8 height 6
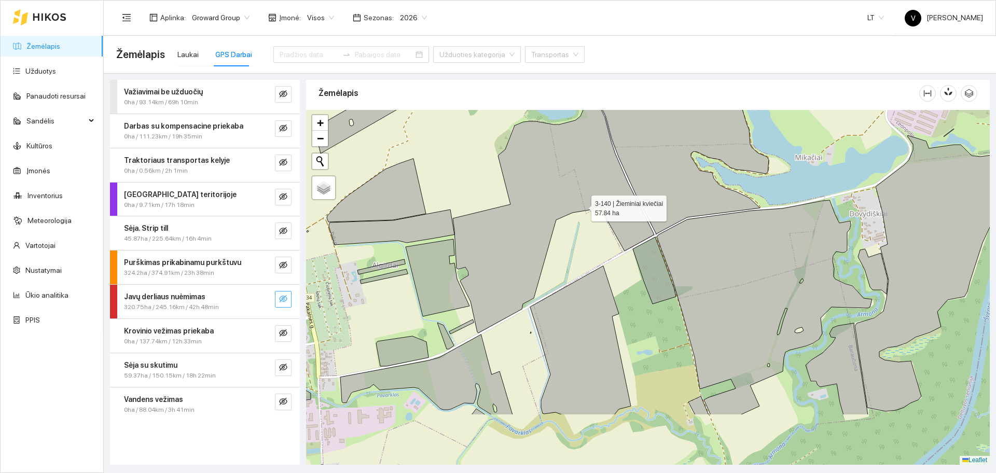
drag, startPoint x: 578, startPoint y: 285, endPoint x: 582, endPoint y: 207, distance: 79.0
click at [582, 207] on icon at bounding box center [553, 213] width 201 height 240
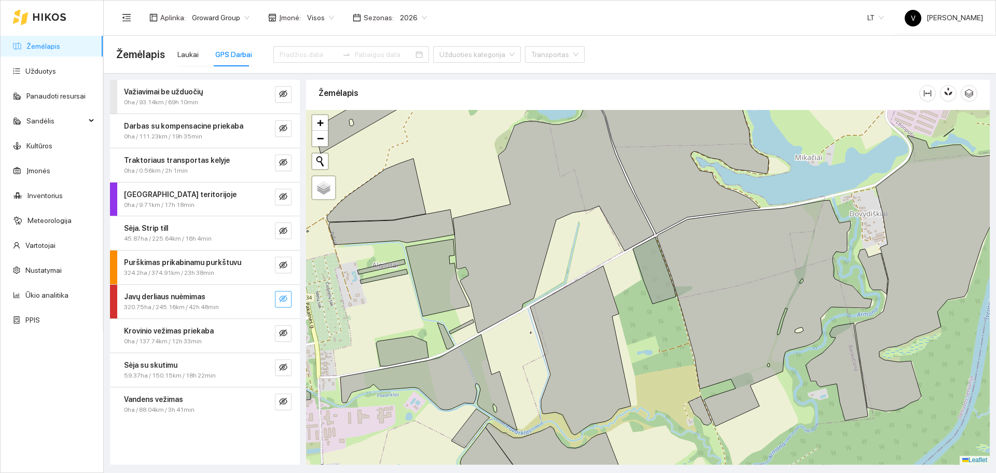
click at [283, 299] on icon "eye-invisible" at bounding box center [283, 298] width 8 height 7
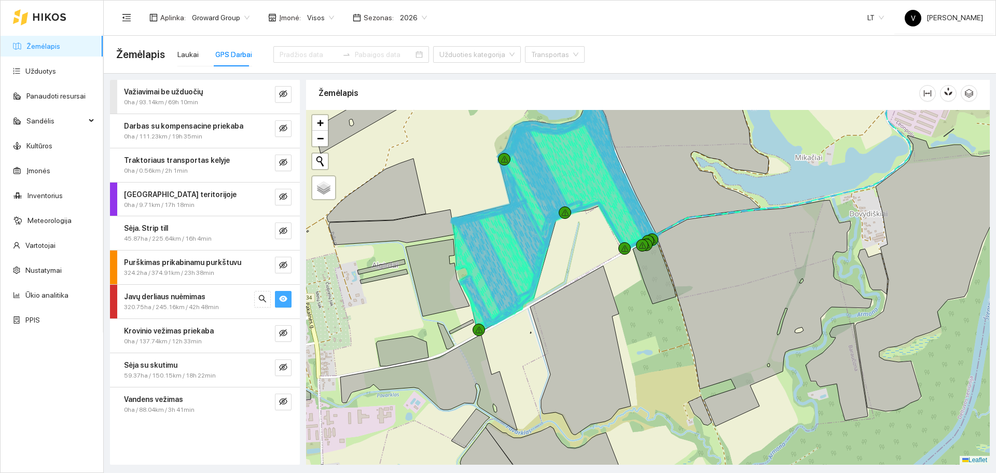
click at [283, 299] on icon "eye" at bounding box center [283, 299] width 8 height 6
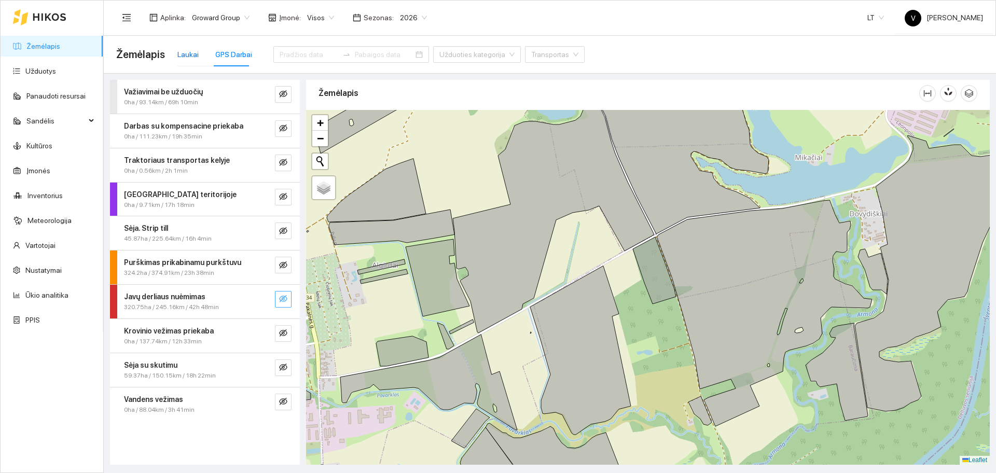
click at [183, 56] on div "Laukai" at bounding box center [187, 54] width 21 height 11
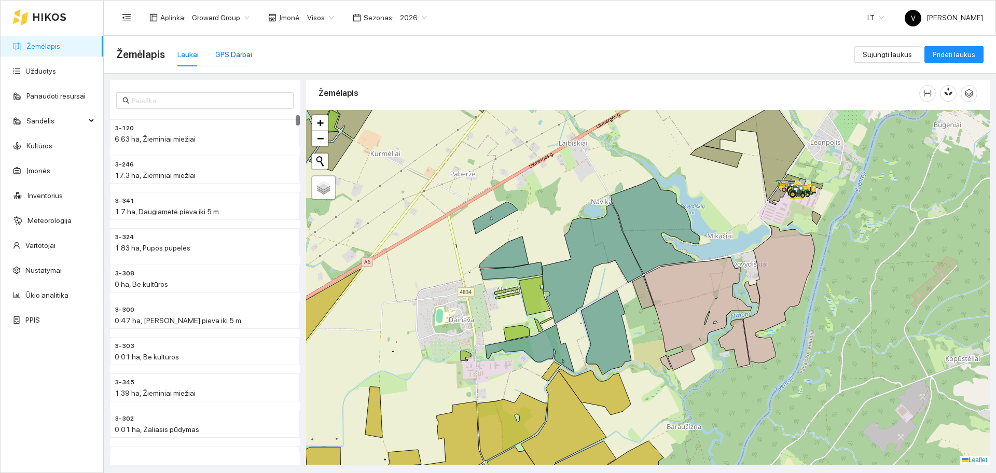
click at [232, 52] on div "GPS Darbai" at bounding box center [233, 54] width 37 height 11
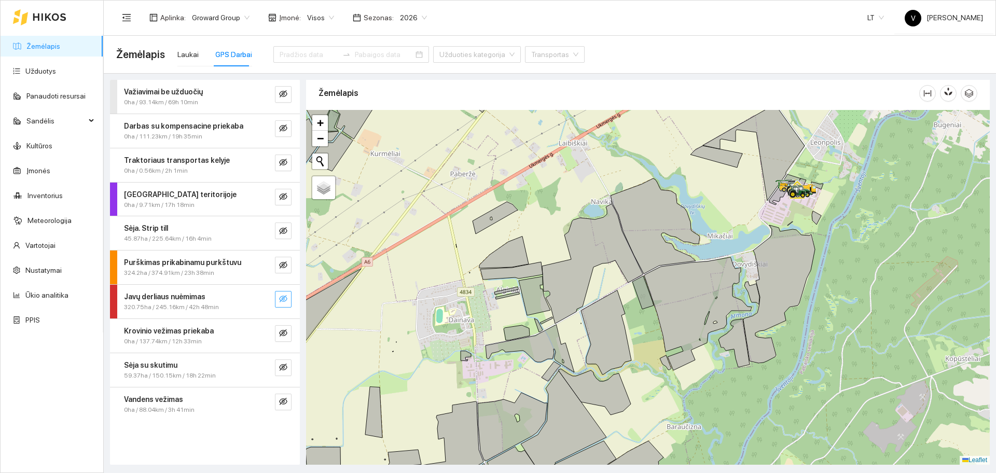
click at [285, 296] on icon "eye-invisible" at bounding box center [283, 299] width 8 height 8
click at [279, 303] on icon "eye-invisible" at bounding box center [283, 299] width 8 height 8
